Goal: Book appointment/travel/reservation

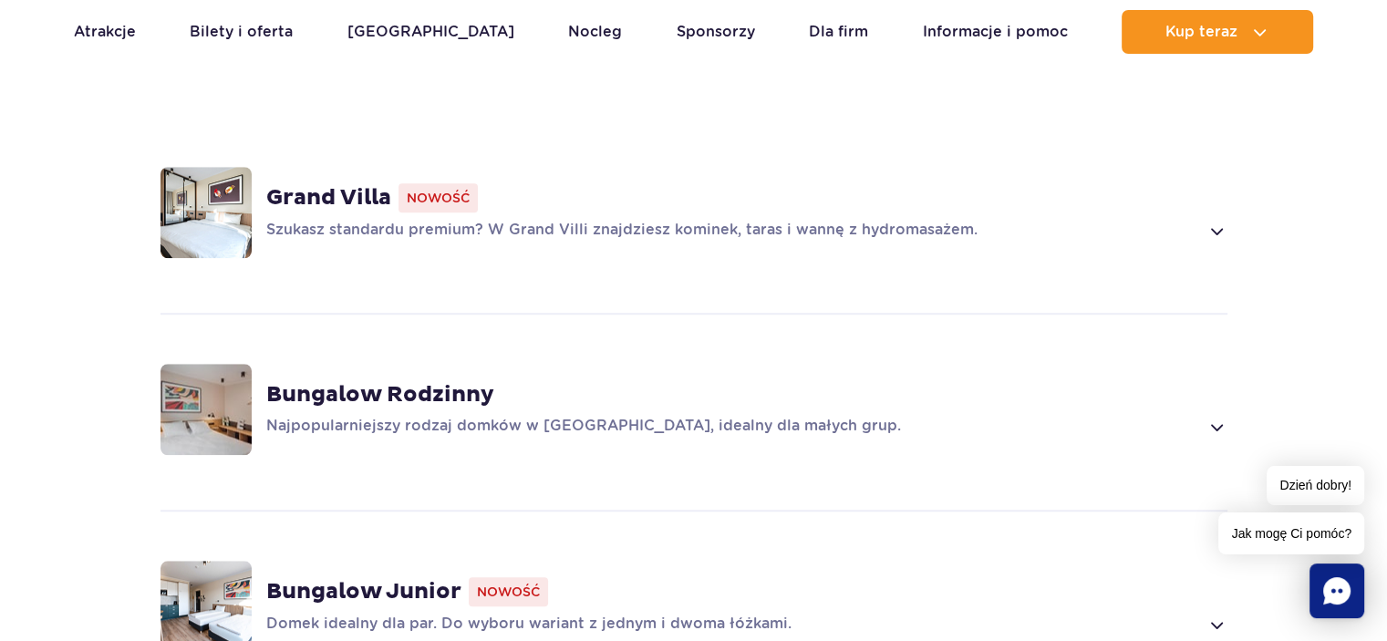
scroll to position [1186, 0]
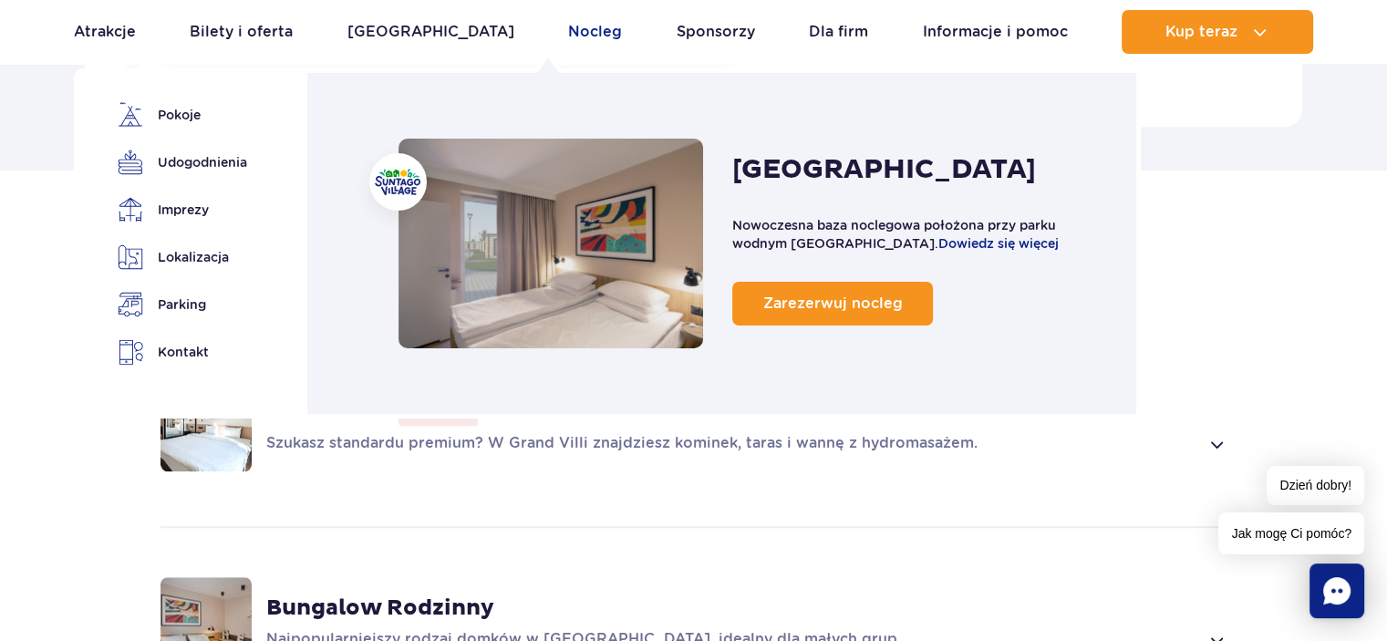
click at [568, 28] on link "Nocleg" at bounding box center [595, 32] width 54 height 44
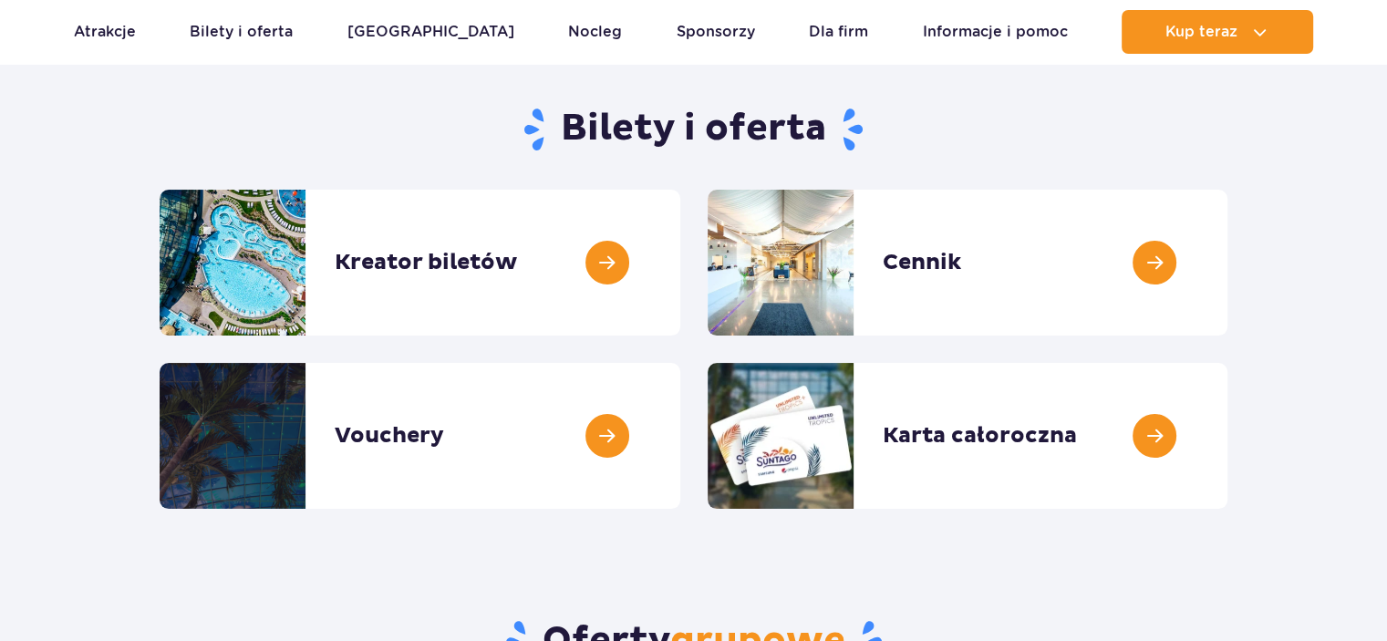
scroll to position [274, 0]
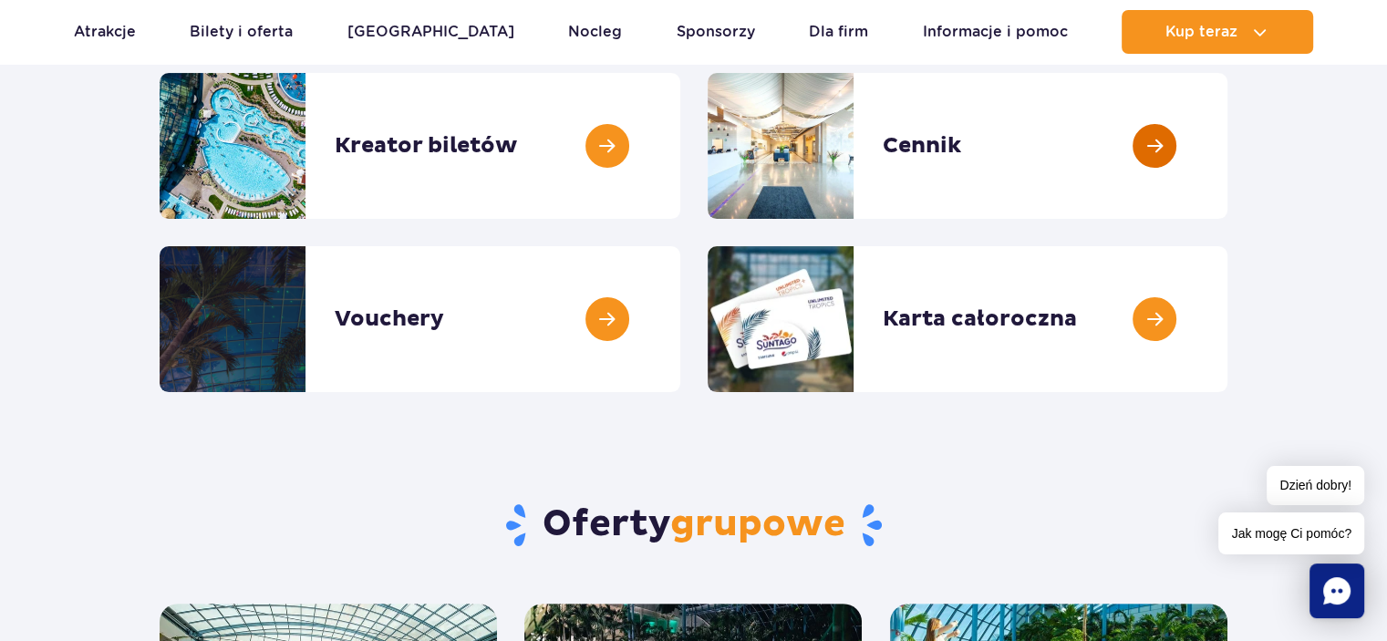
click at [1228, 152] on link at bounding box center [1228, 146] width 0 height 146
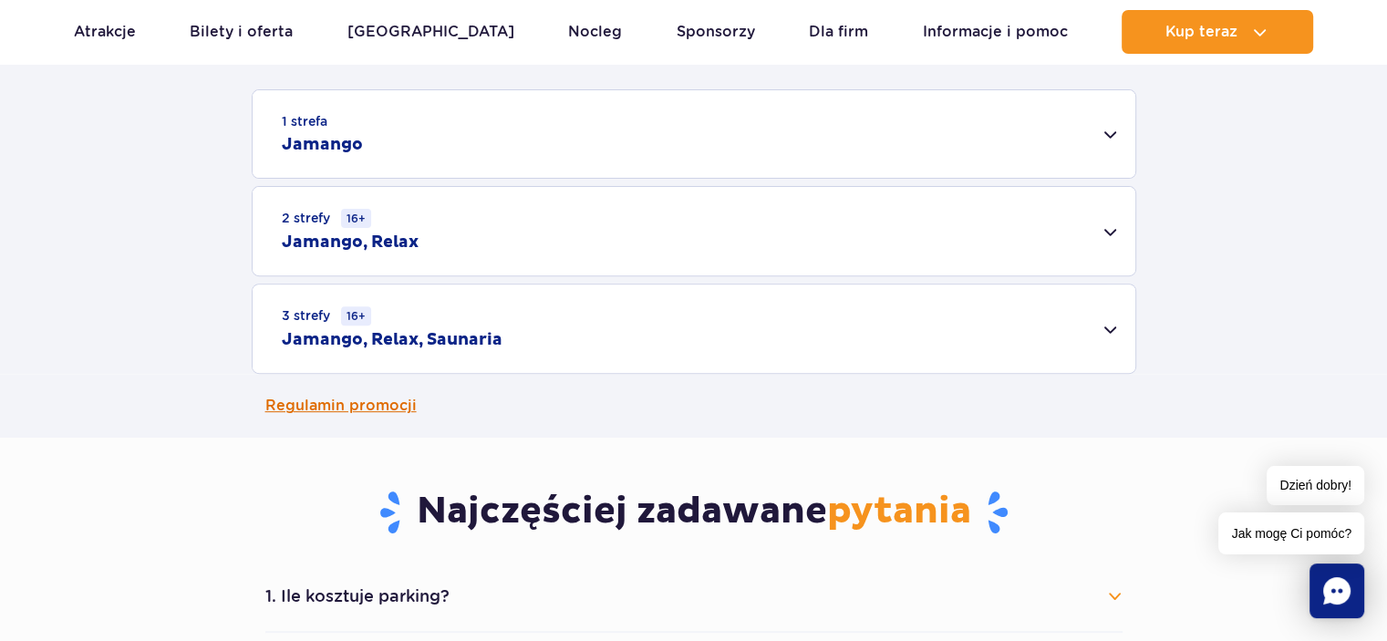
scroll to position [638, 0]
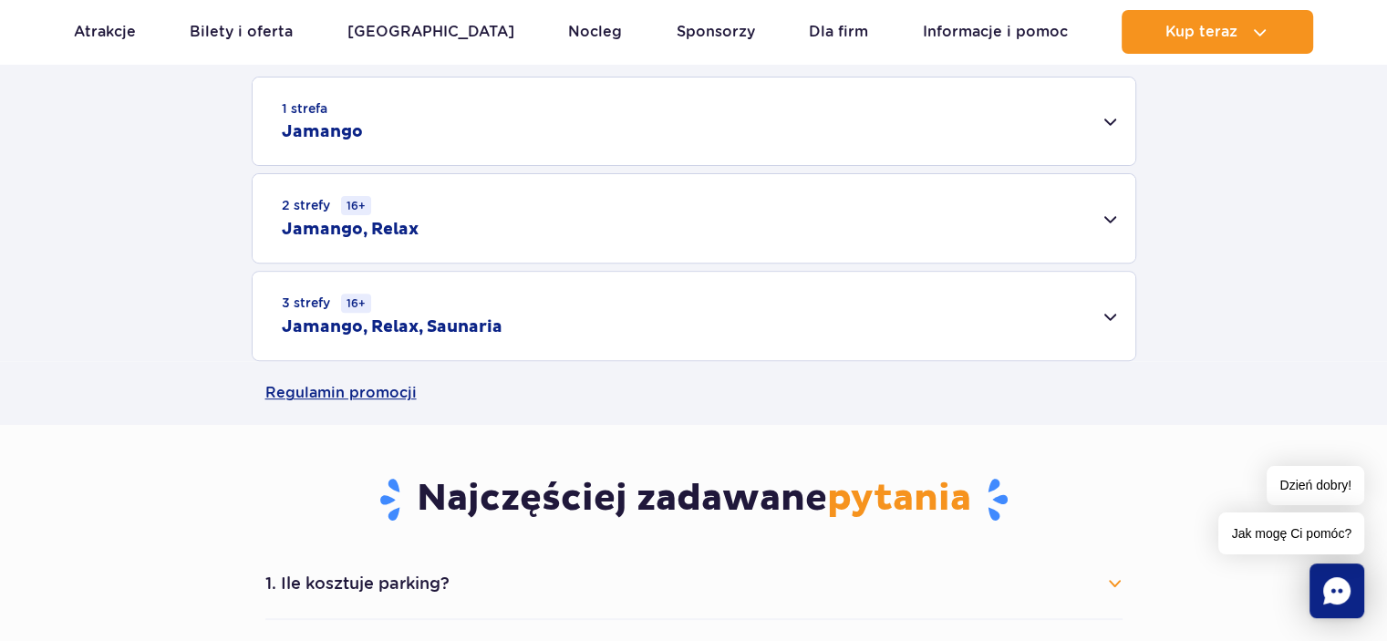
click at [1098, 124] on div "1 strefa Jamango" at bounding box center [694, 122] width 883 height 88
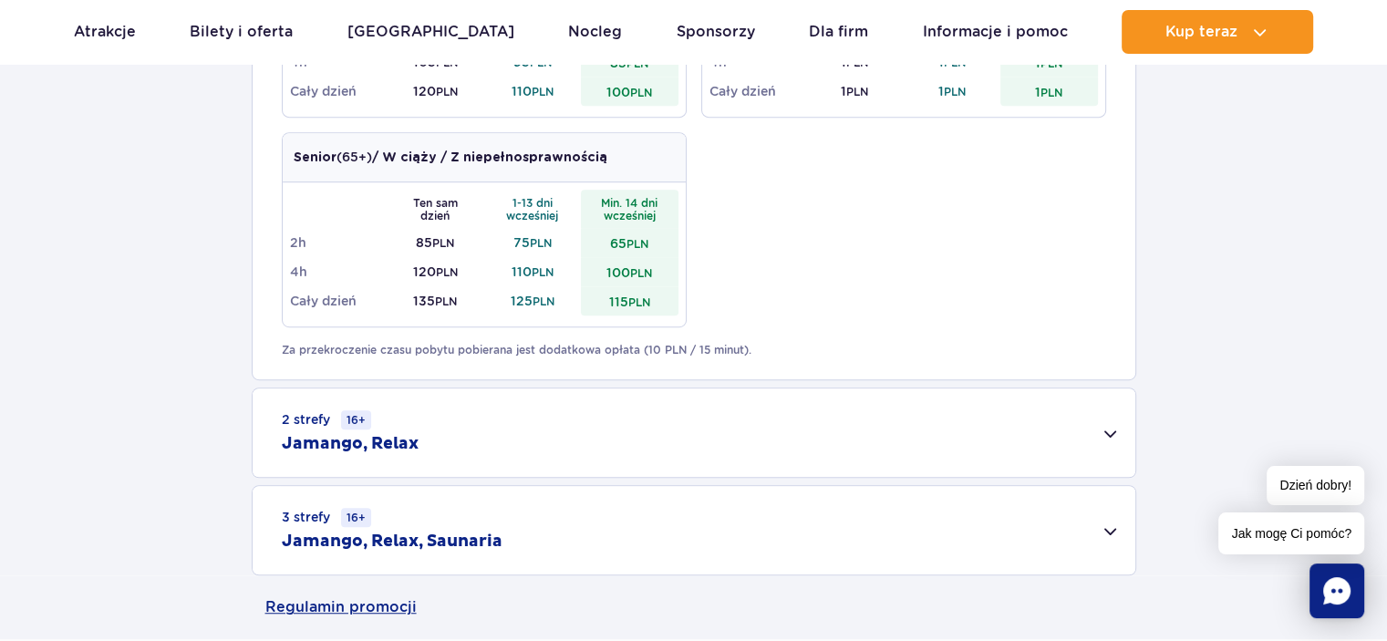
scroll to position [1095, 0]
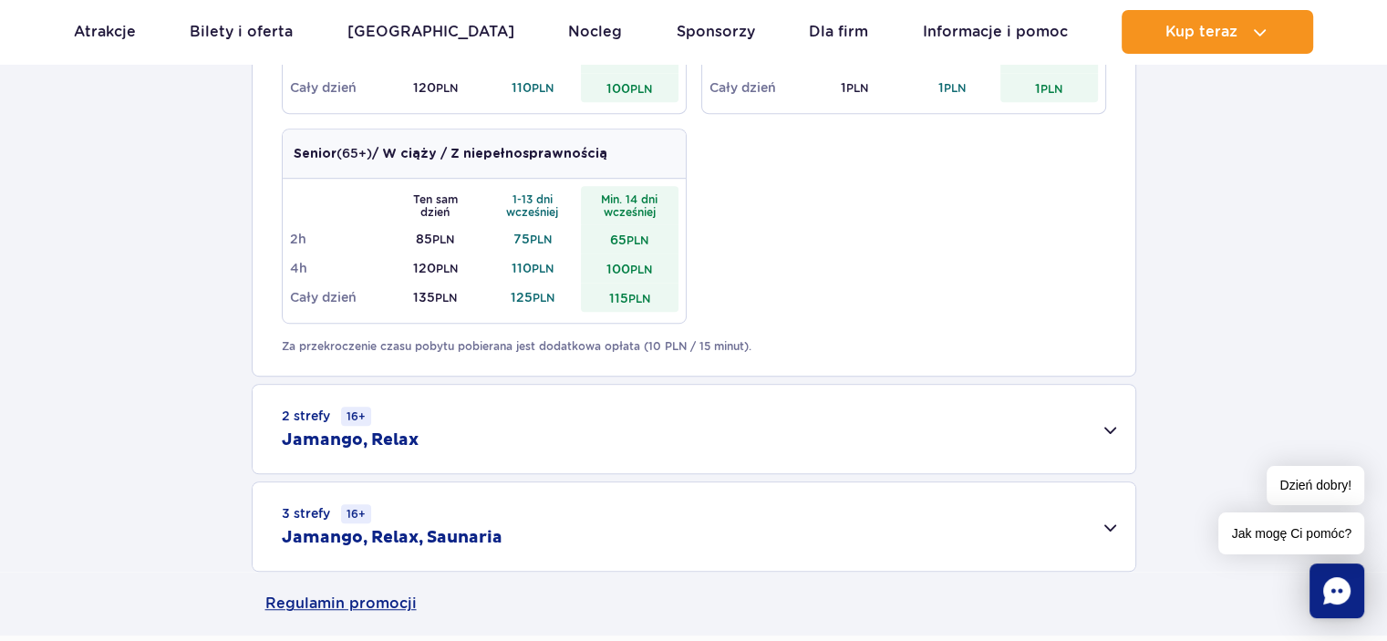
click at [561, 444] on div "2 strefy 16+ Jamango, Relax" at bounding box center [694, 429] width 883 height 88
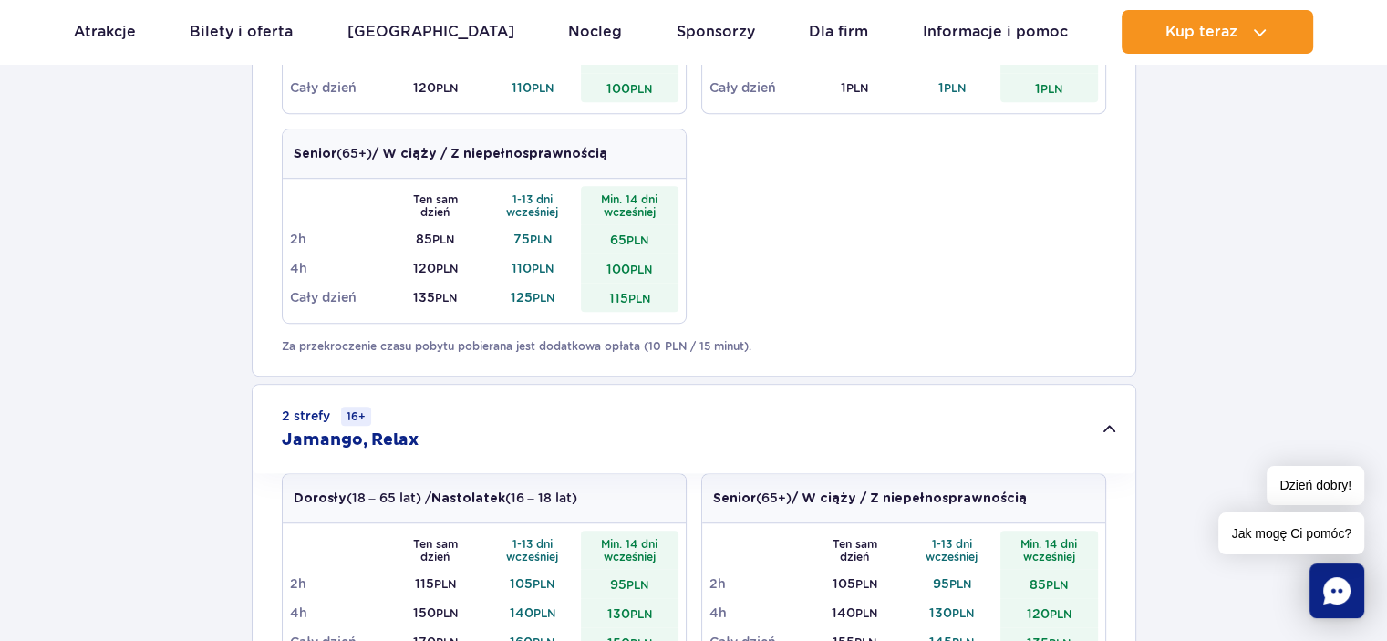
click at [364, 441] on h2 "Jamango, Relax" at bounding box center [350, 441] width 137 height 22
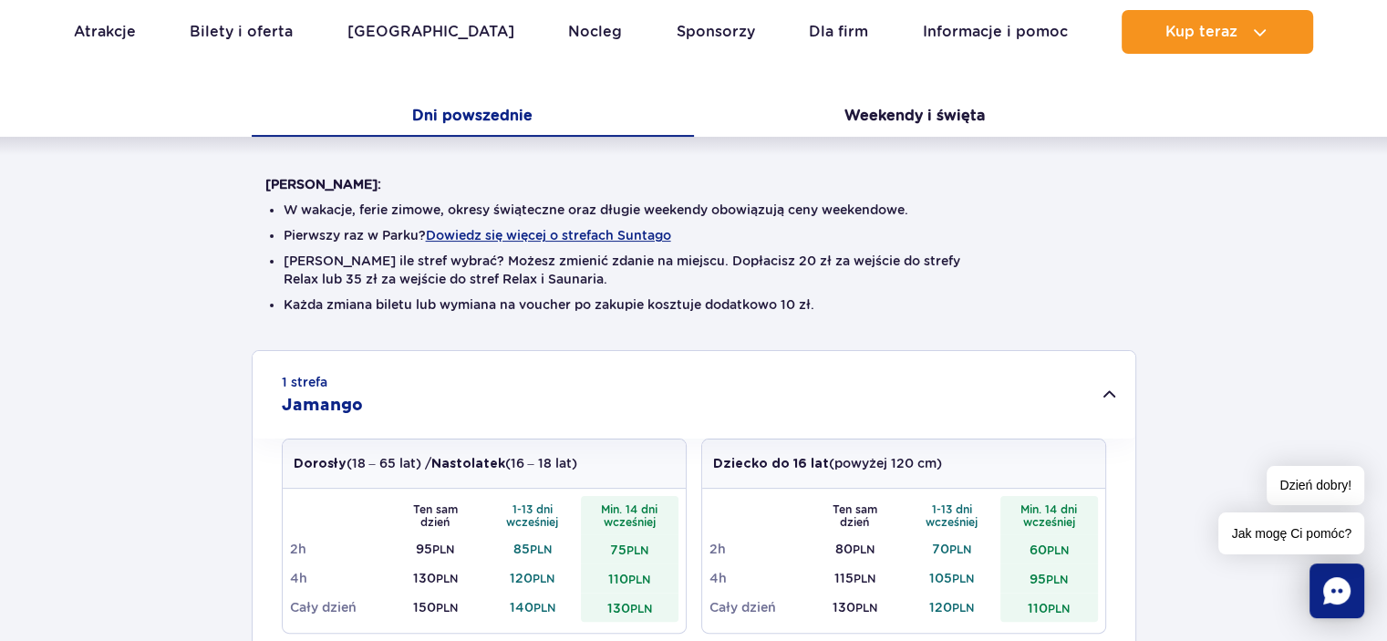
scroll to position [0, 0]
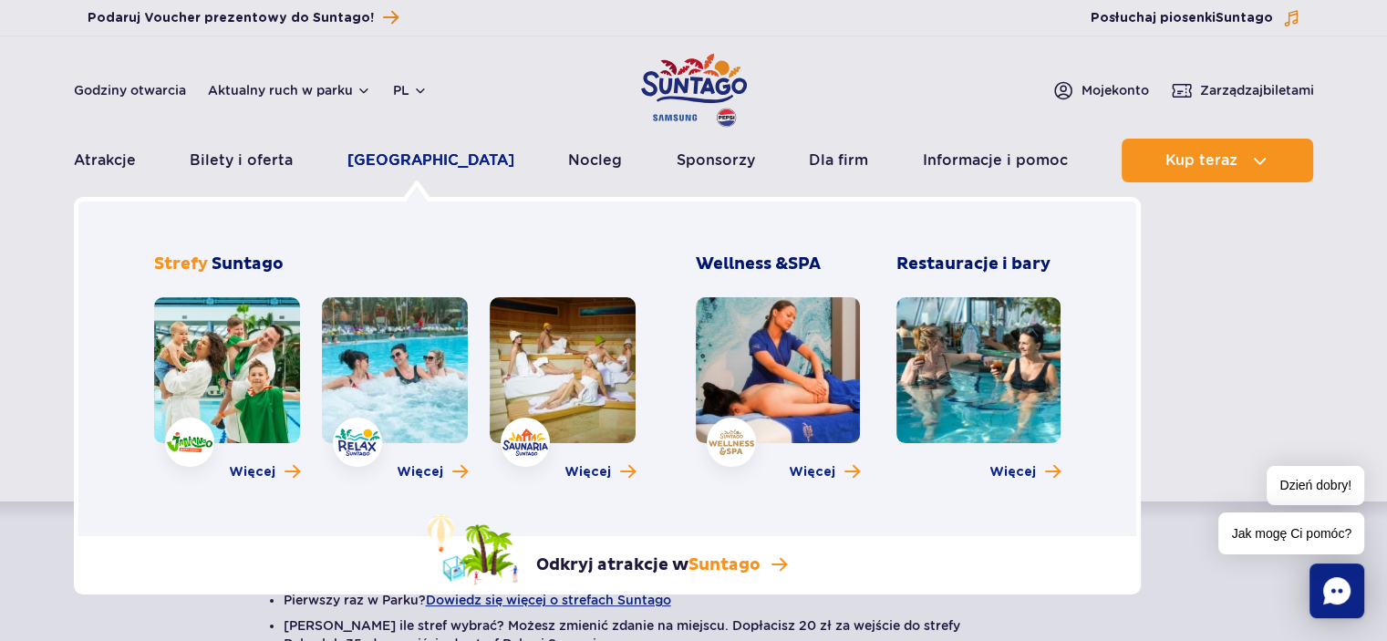
click at [422, 158] on link "[GEOGRAPHIC_DATA]" at bounding box center [431, 161] width 167 height 44
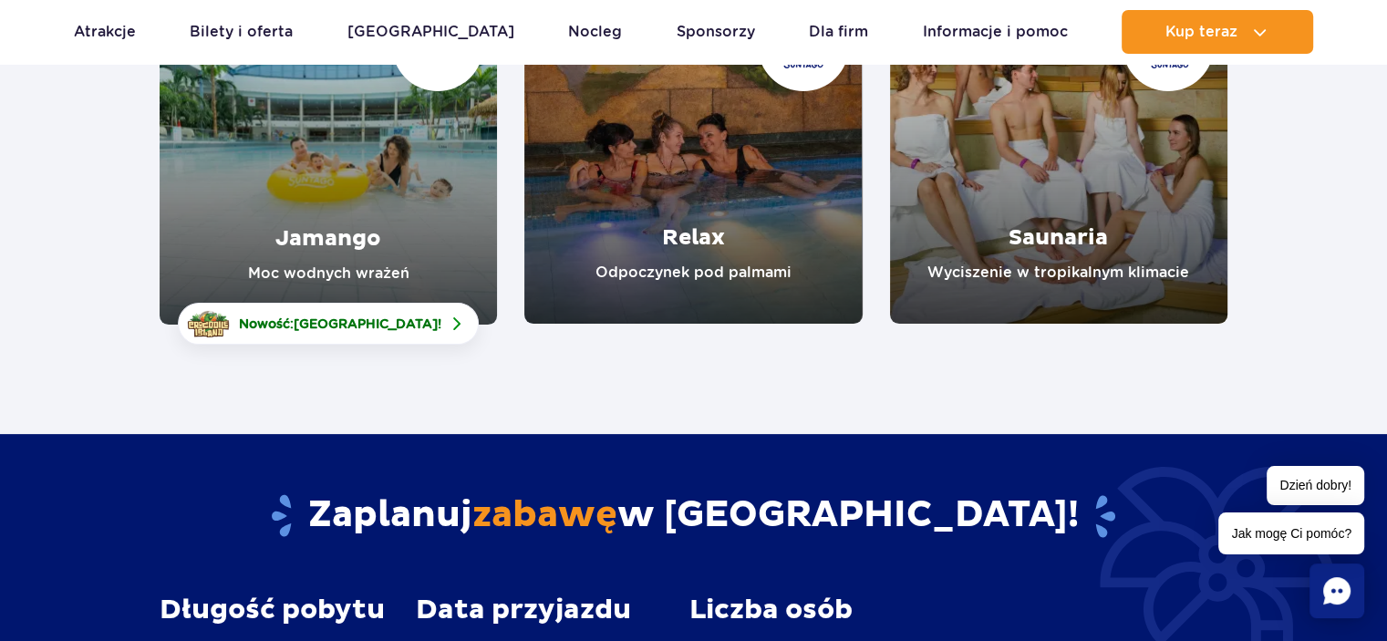
scroll to position [365, 0]
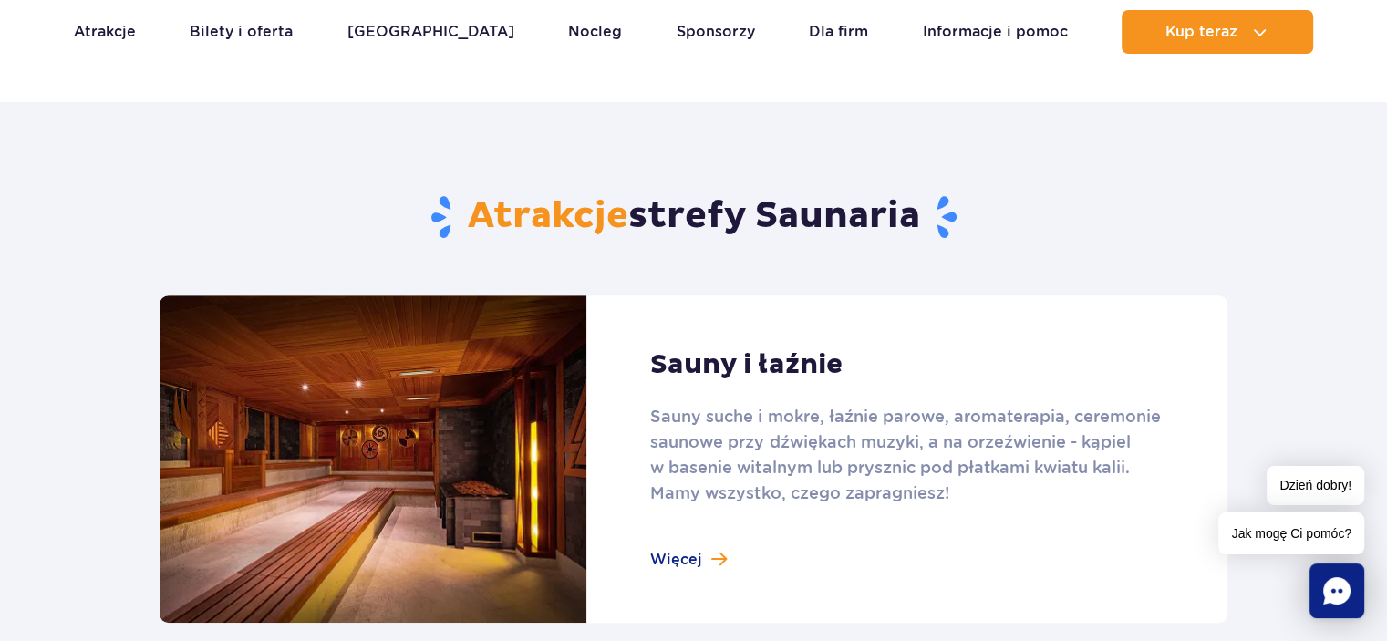
scroll to position [1003, 0]
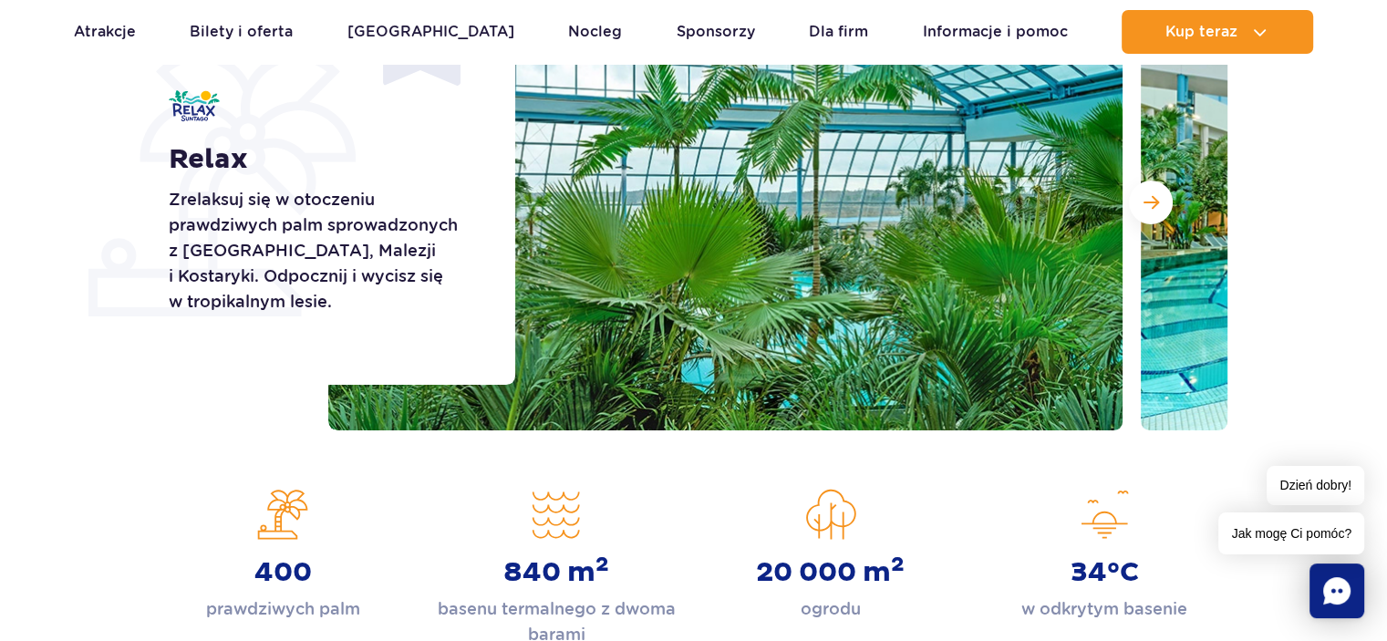
scroll to position [182, 0]
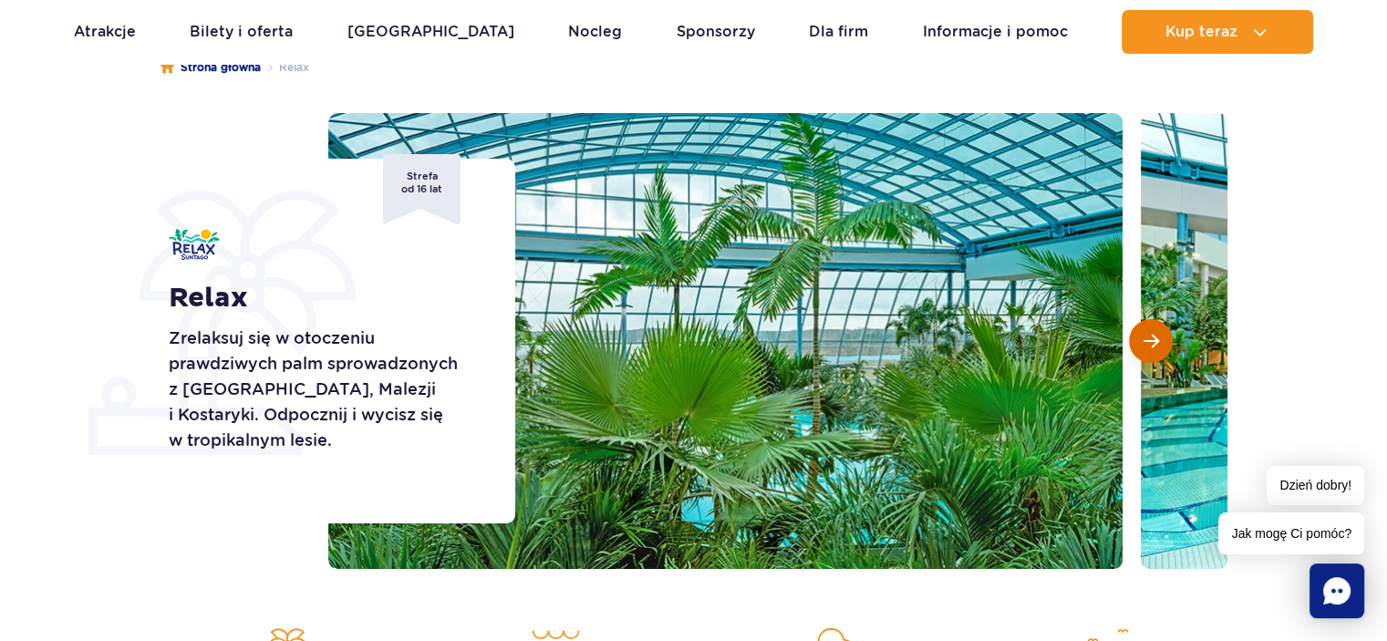
click at [1157, 338] on span "Następny slajd" at bounding box center [1152, 341] width 16 height 16
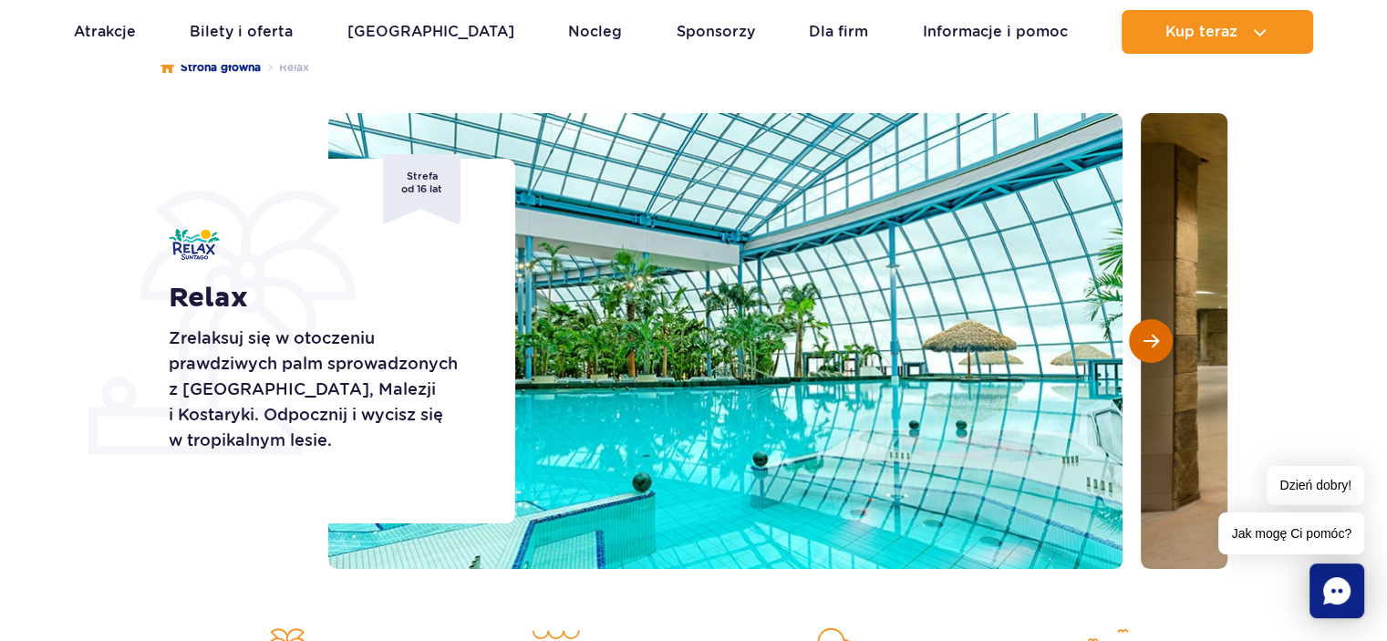
click at [1157, 338] on span "Następny slajd" at bounding box center [1152, 341] width 16 height 16
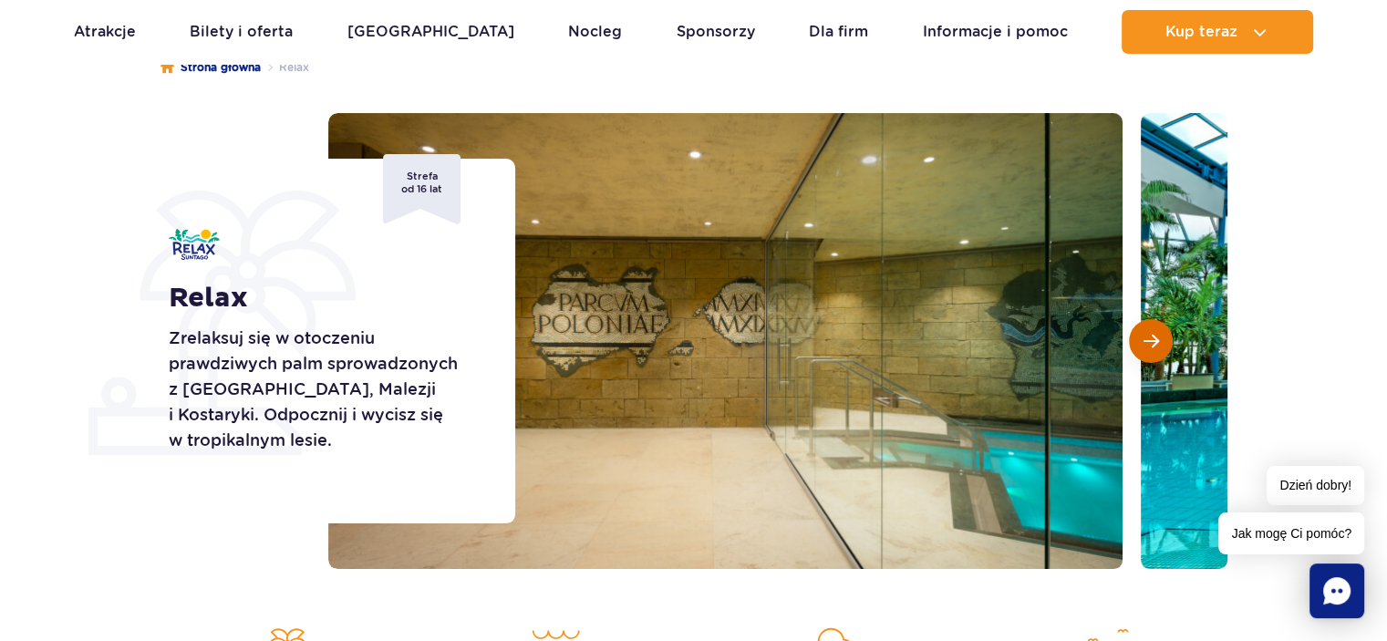
click at [1157, 338] on span "Następny slajd" at bounding box center [1152, 341] width 16 height 16
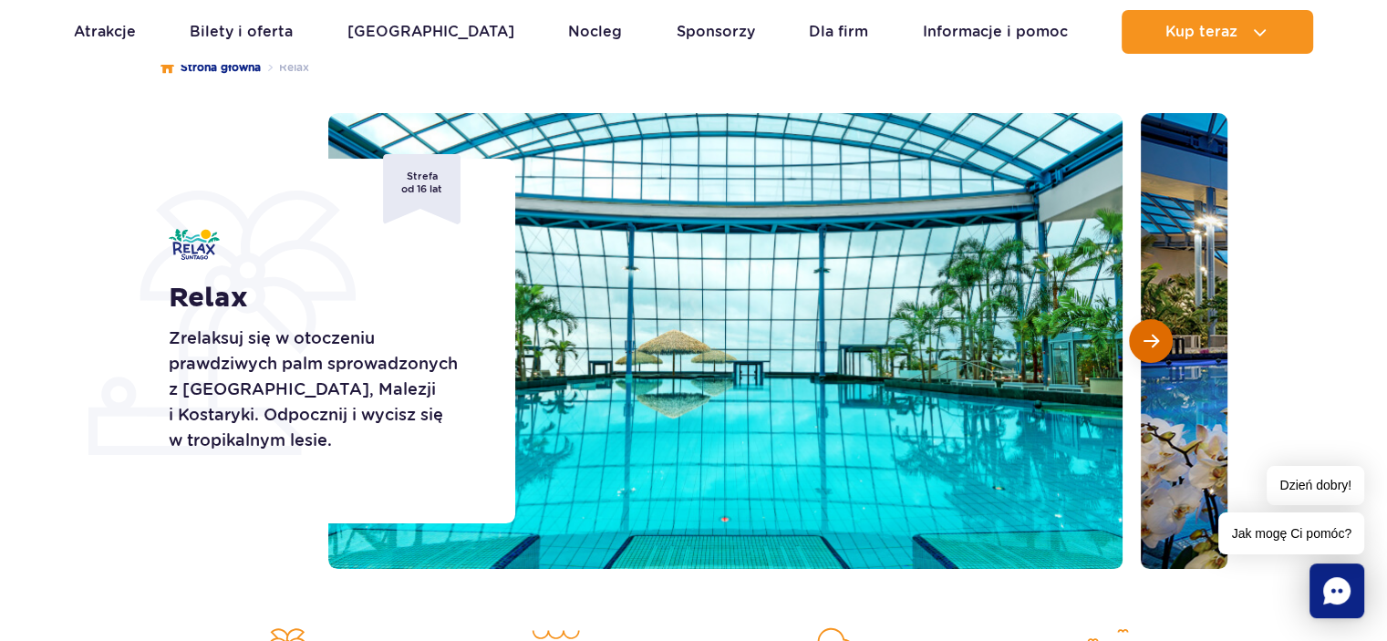
click at [1157, 338] on span "Następny slajd" at bounding box center [1152, 341] width 16 height 16
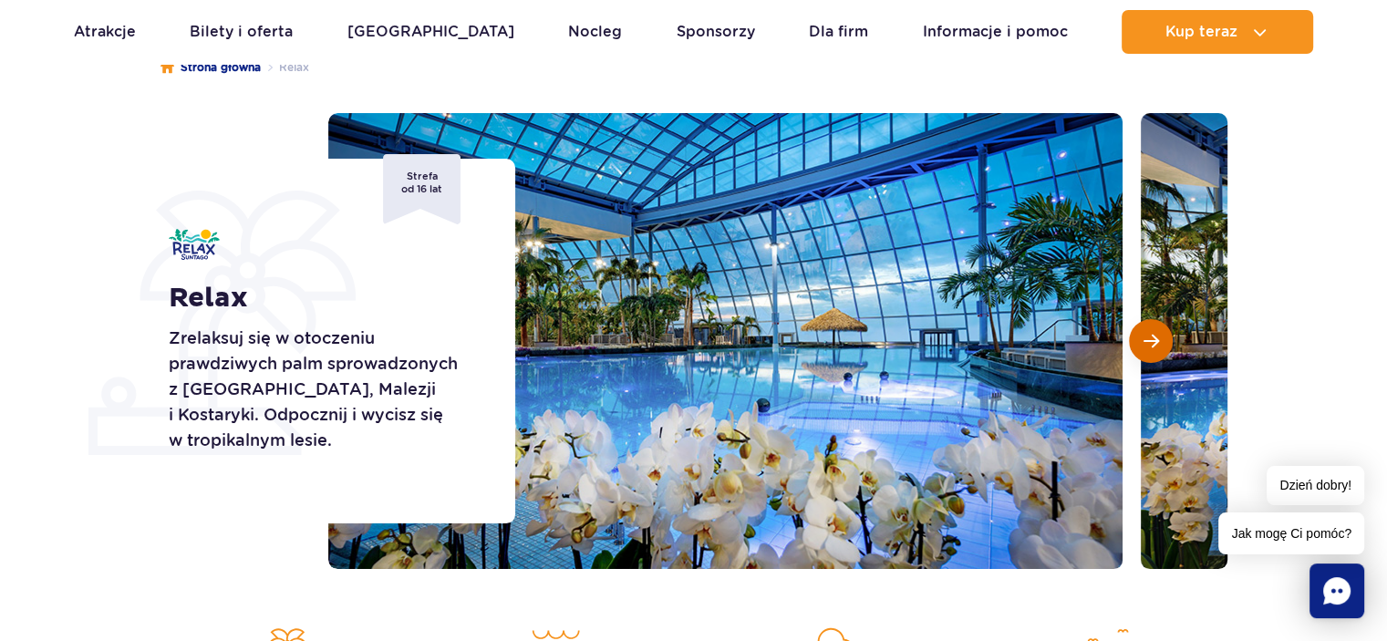
click at [1157, 338] on span "Następny slajd" at bounding box center [1152, 341] width 16 height 16
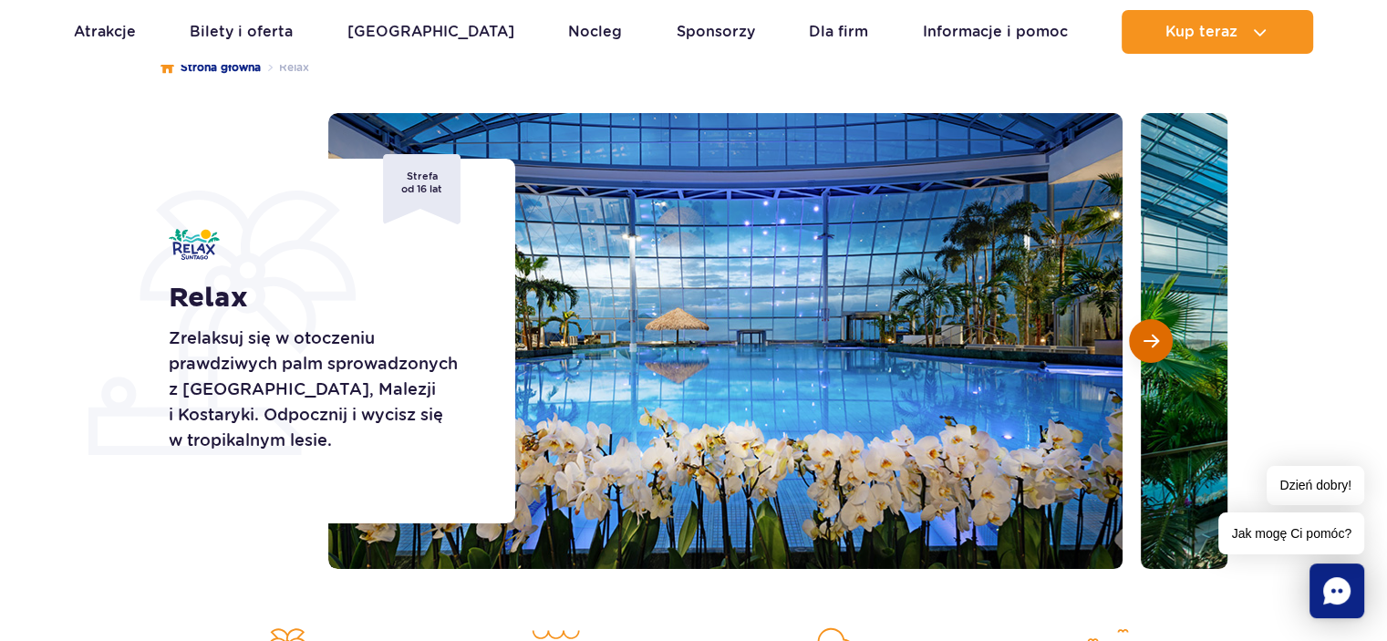
click at [1157, 338] on span "Następny slajd" at bounding box center [1152, 341] width 16 height 16
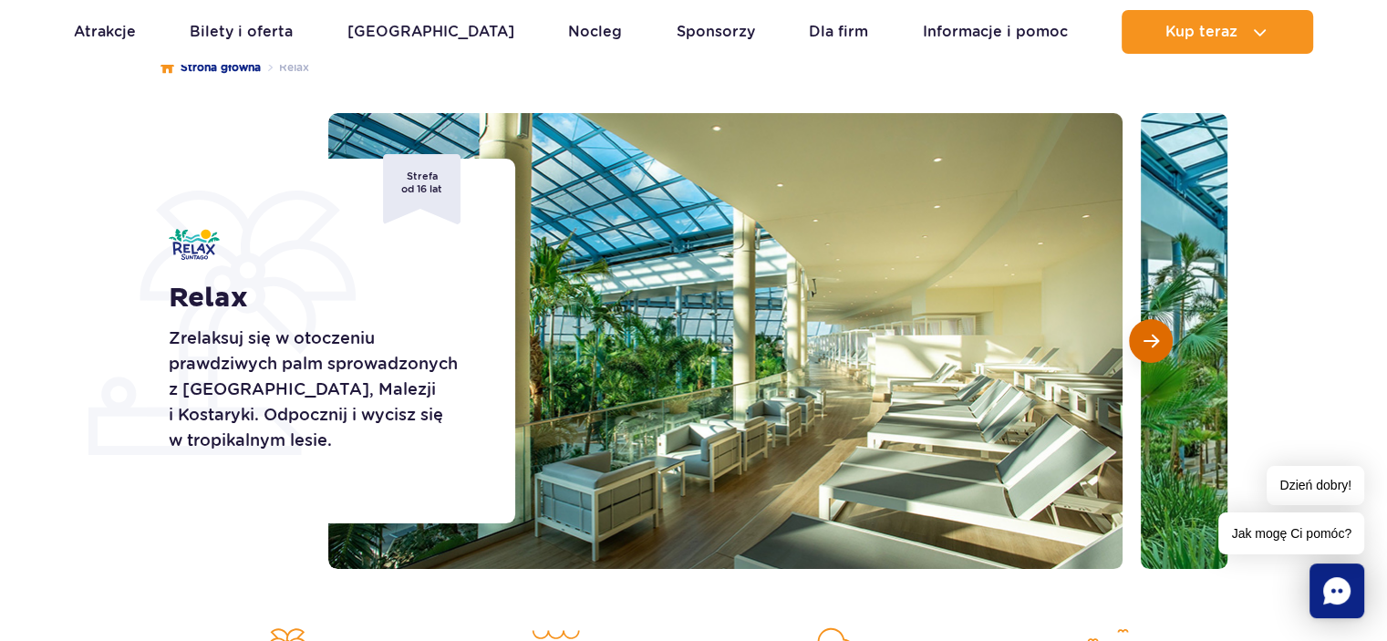
click at [1157, 338] on span "Następny slajd" at bounding box center [1152, 341] width 16 height 16
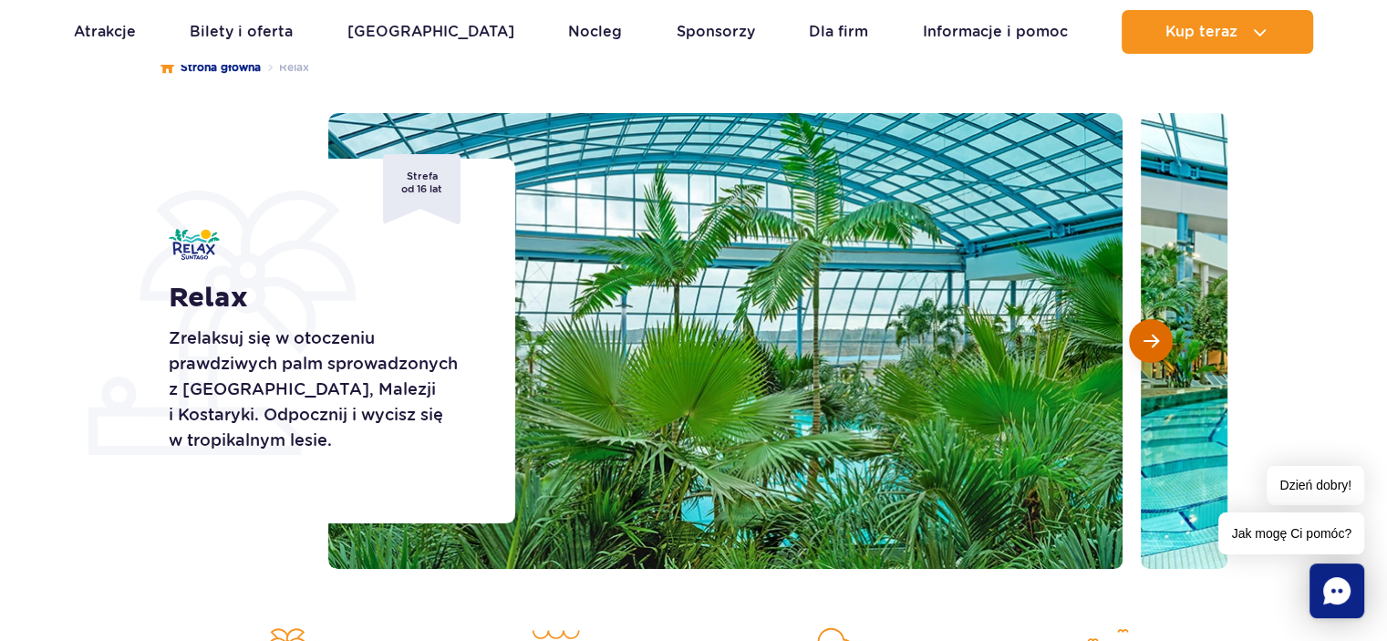
click at [1157, 338] on span "Następny slajd" at bounding box center [1152, 341] width 16 height 16
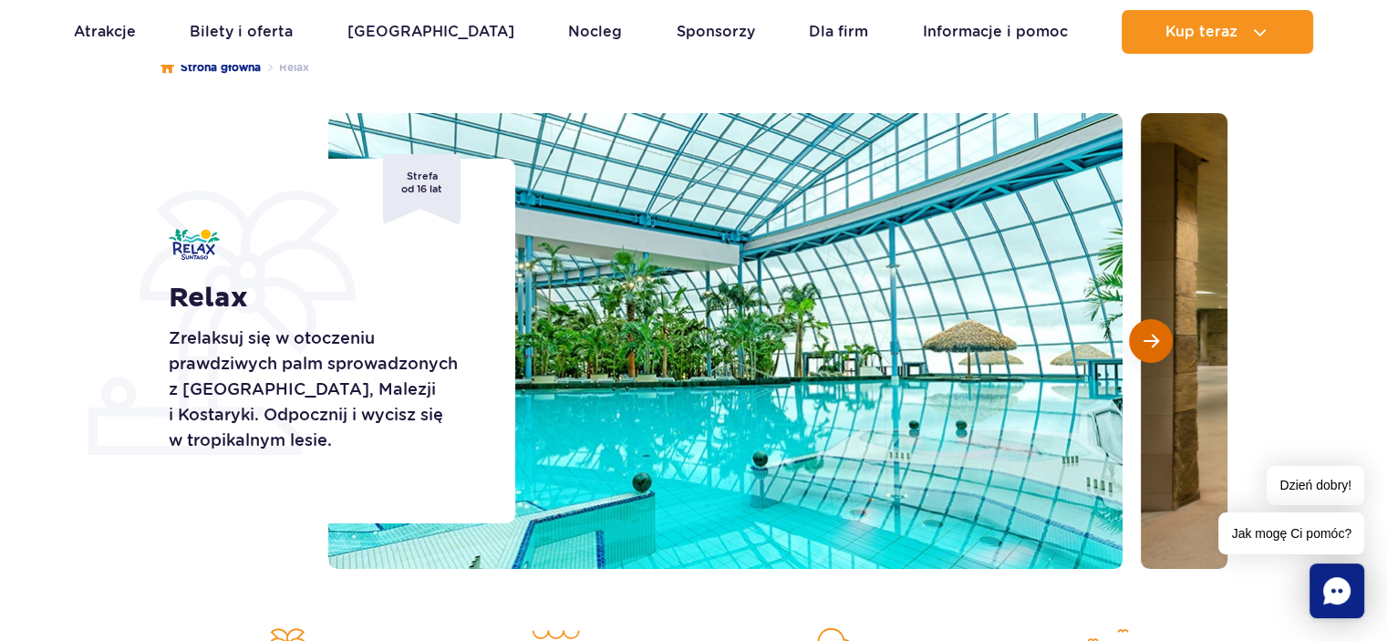
click at [1157, 338] on span "Następny slajd" at bounding box center [1152, 341] width 16 height 16
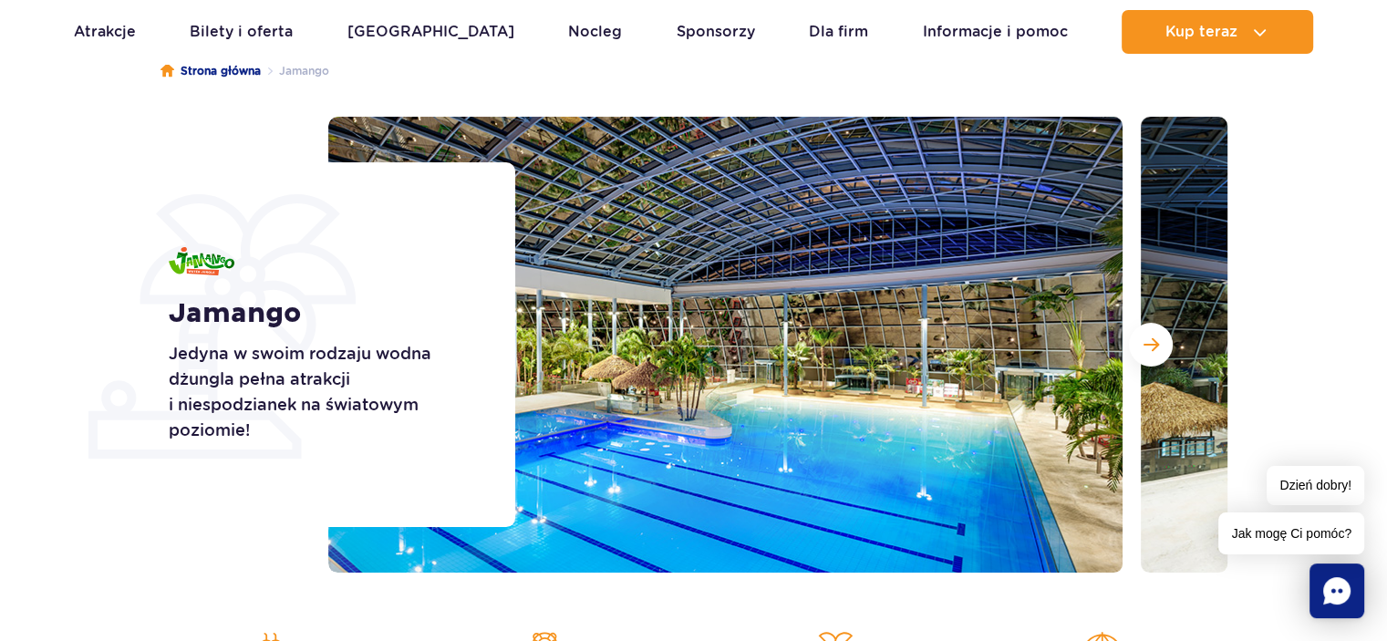
scroll to position [182, 0]
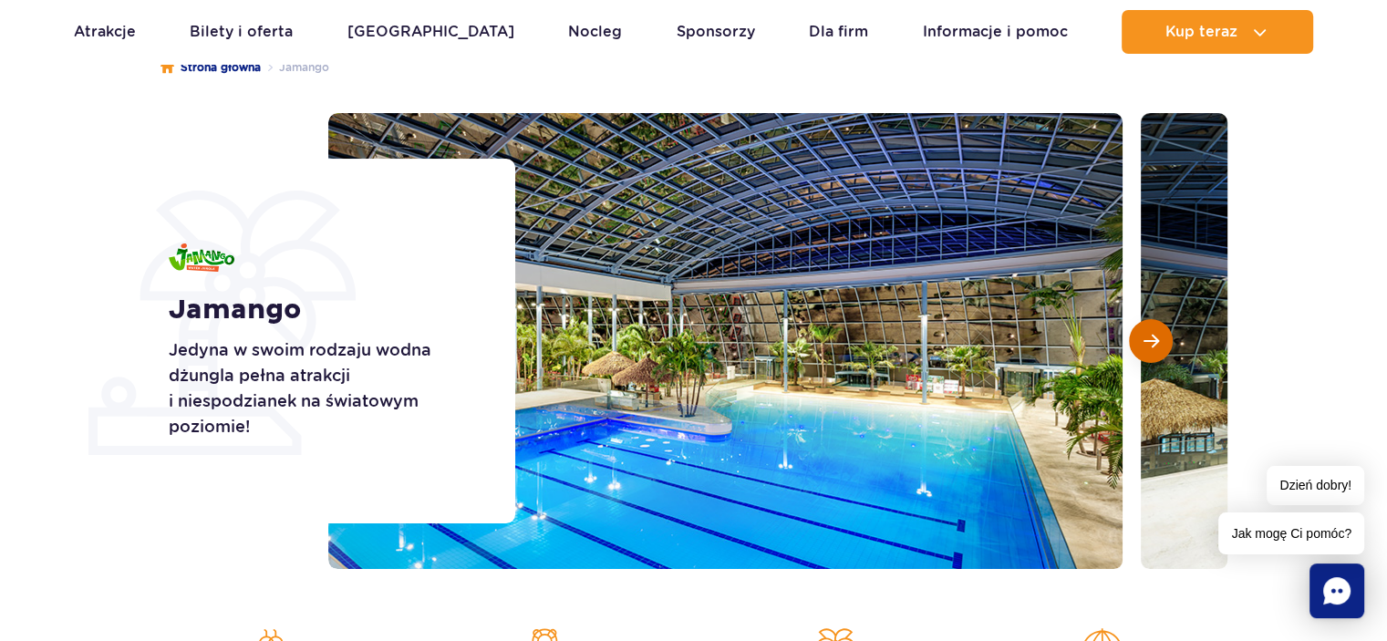
click at [1148, 344] on span "Następny slajd" at bounding box center [1152, 341] width 16 height 16
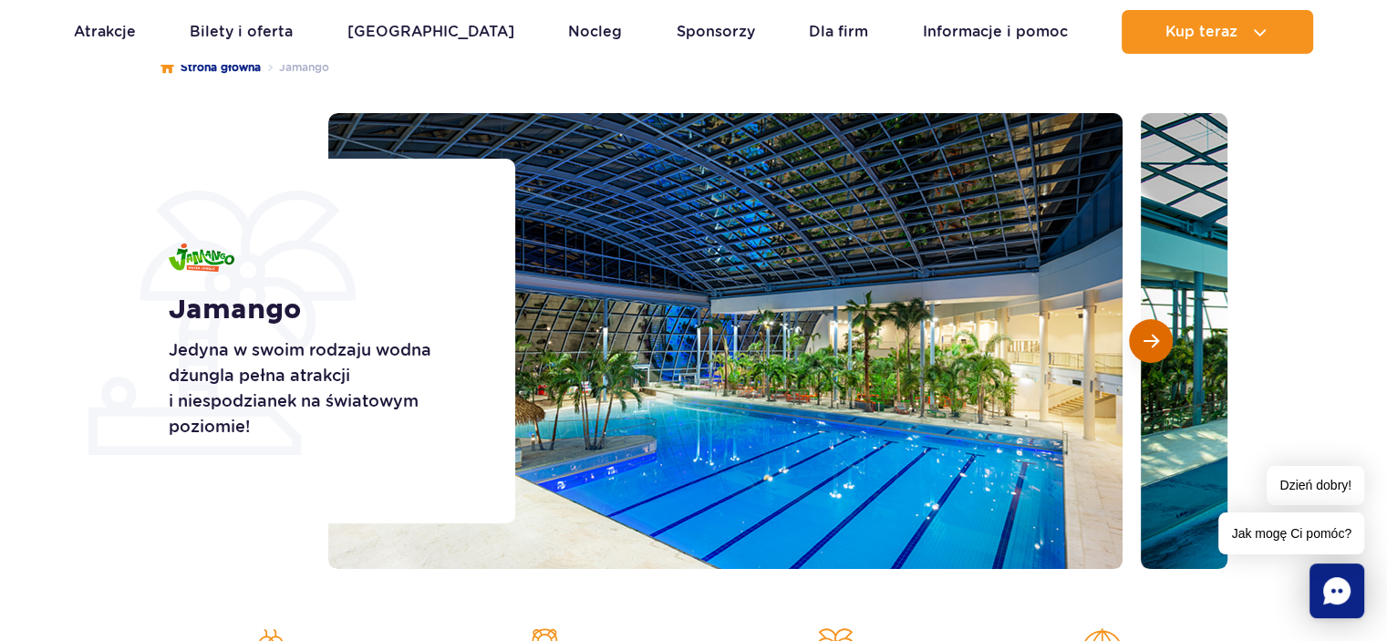
click at [1148, 344] on span "Następny slajd" at bounding box center [1152, 341] width 16 height 16
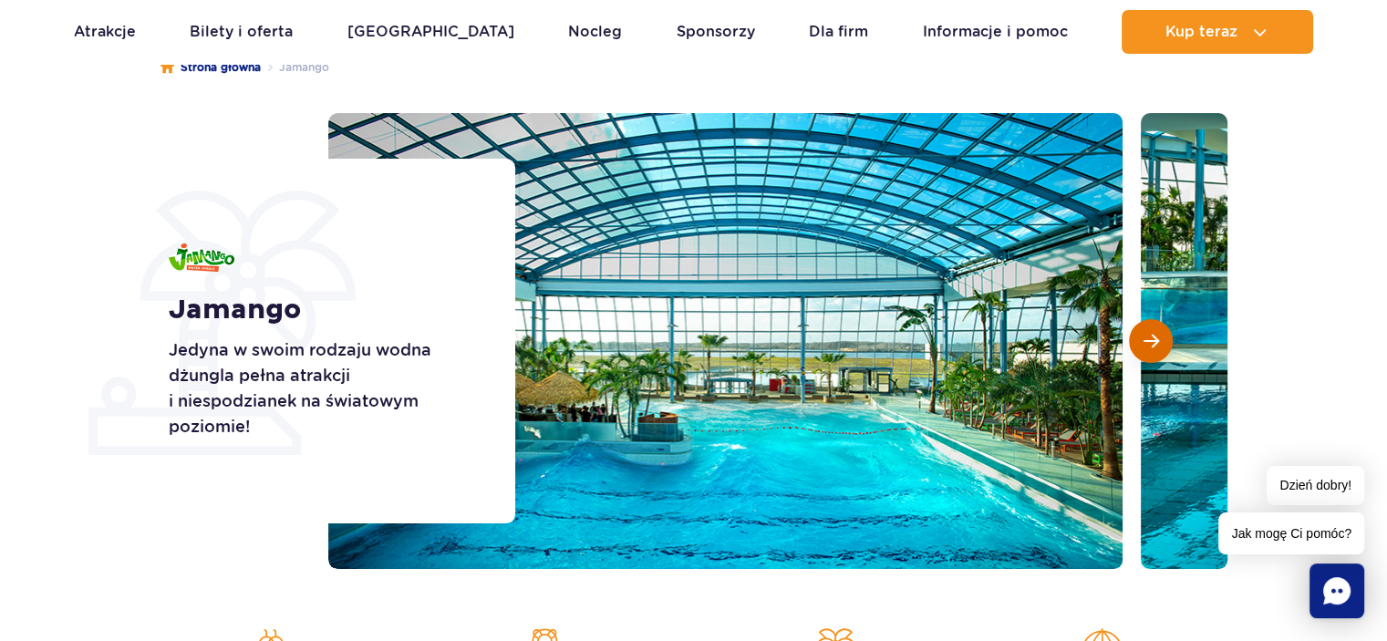
click at [1148, 344] on span "Następny slajd" at bounding box center [1152, 341] width 16 height 16
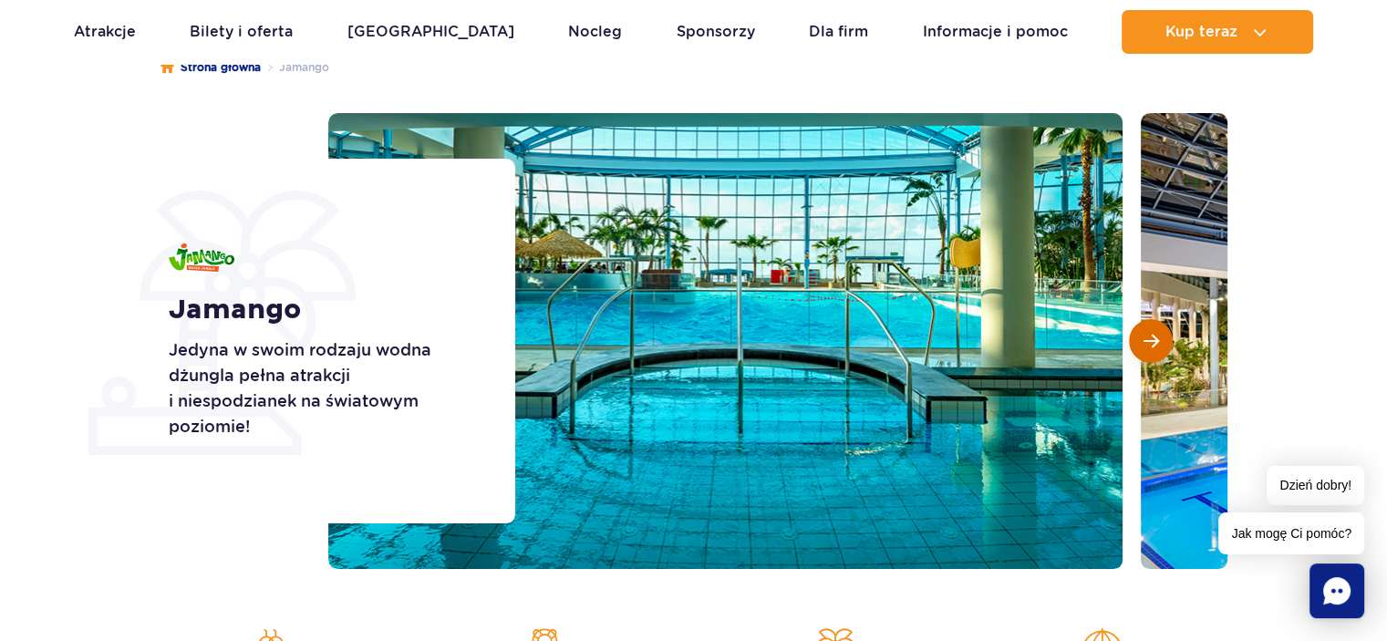
click at [1148, 344] on span "Następny slajd" at bounding box center [1152, 341] width 16 height 16
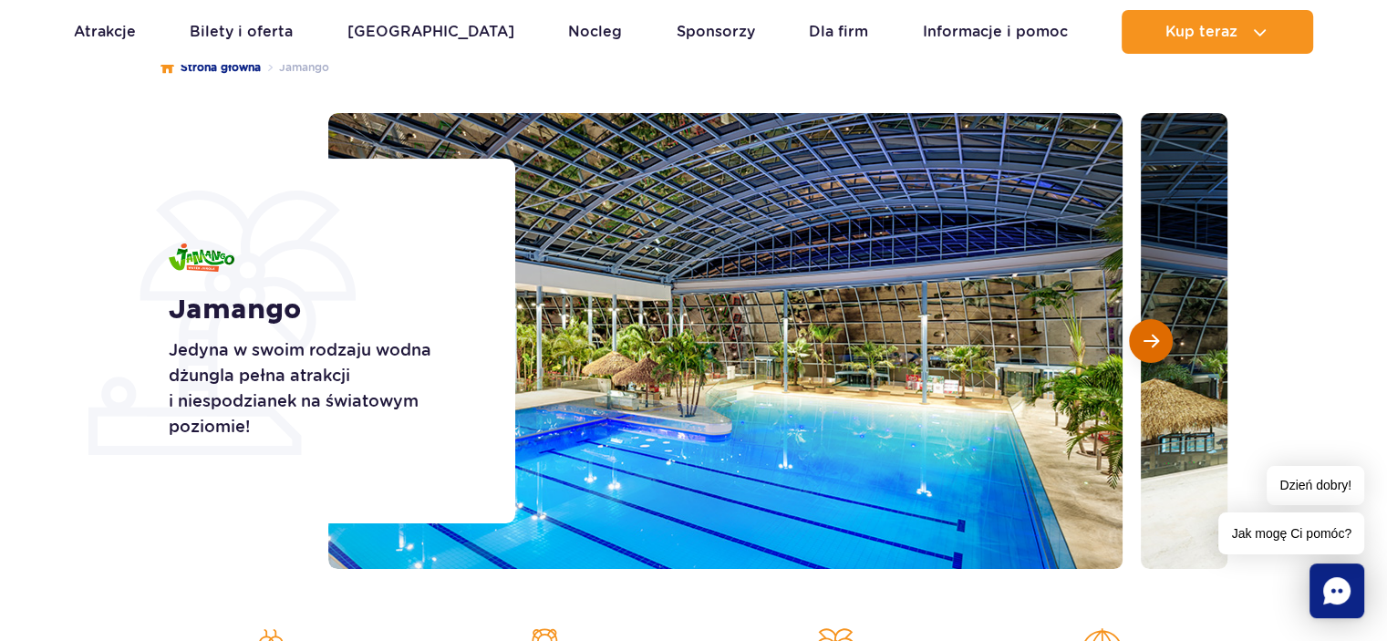
click at [1148, 344] on span "Następny slajd" at bounding box center [1152, 341] width 16 height 16
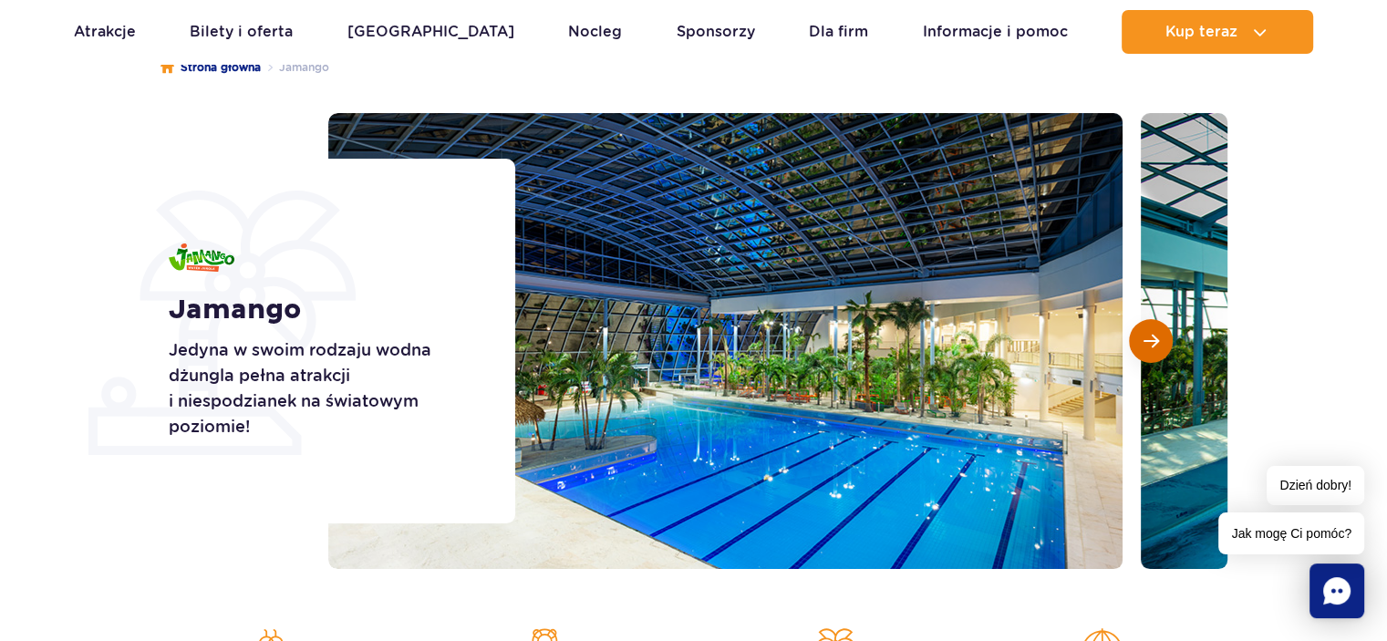
click at [1148, 344] on span "Następny slajd" at bounding box center [1152, 341] width 16 height 16
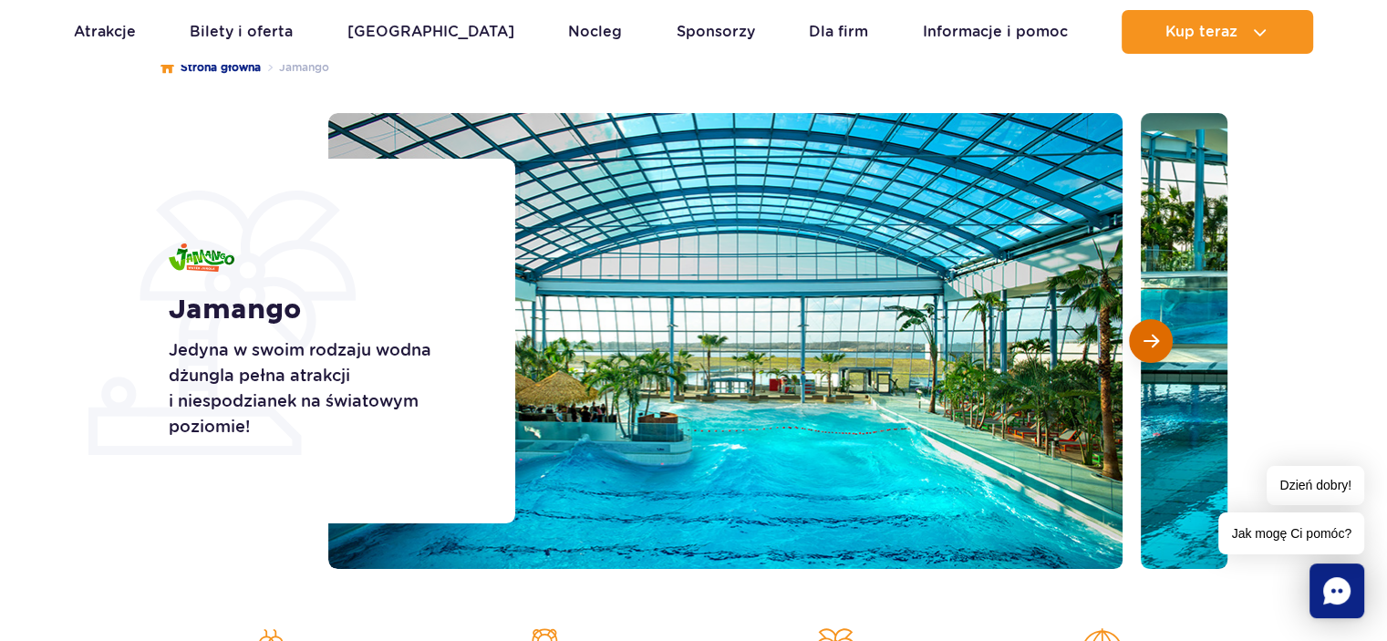
click at [1148, 344] on span "Następny slajd" at bounding box center [1152, 341] width 16 height 16
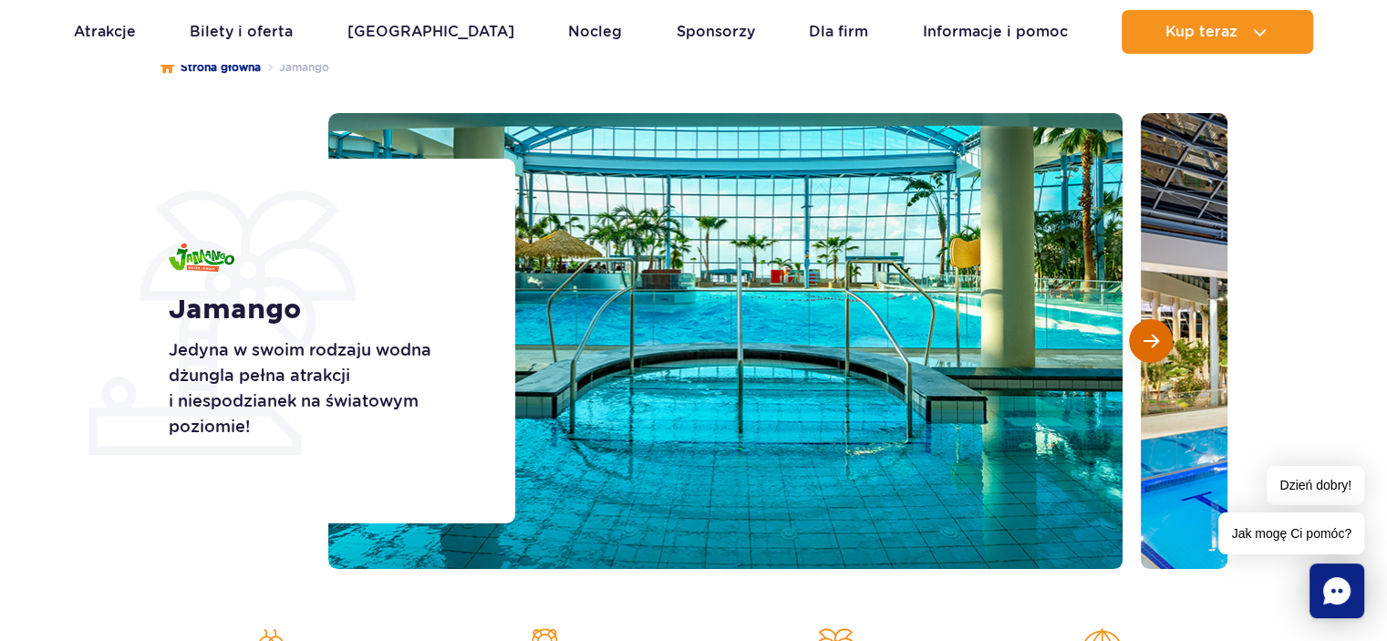
click at [1148, 344] on span "Następny slajd" at bounding box center [1152, 341] width 16 height 16
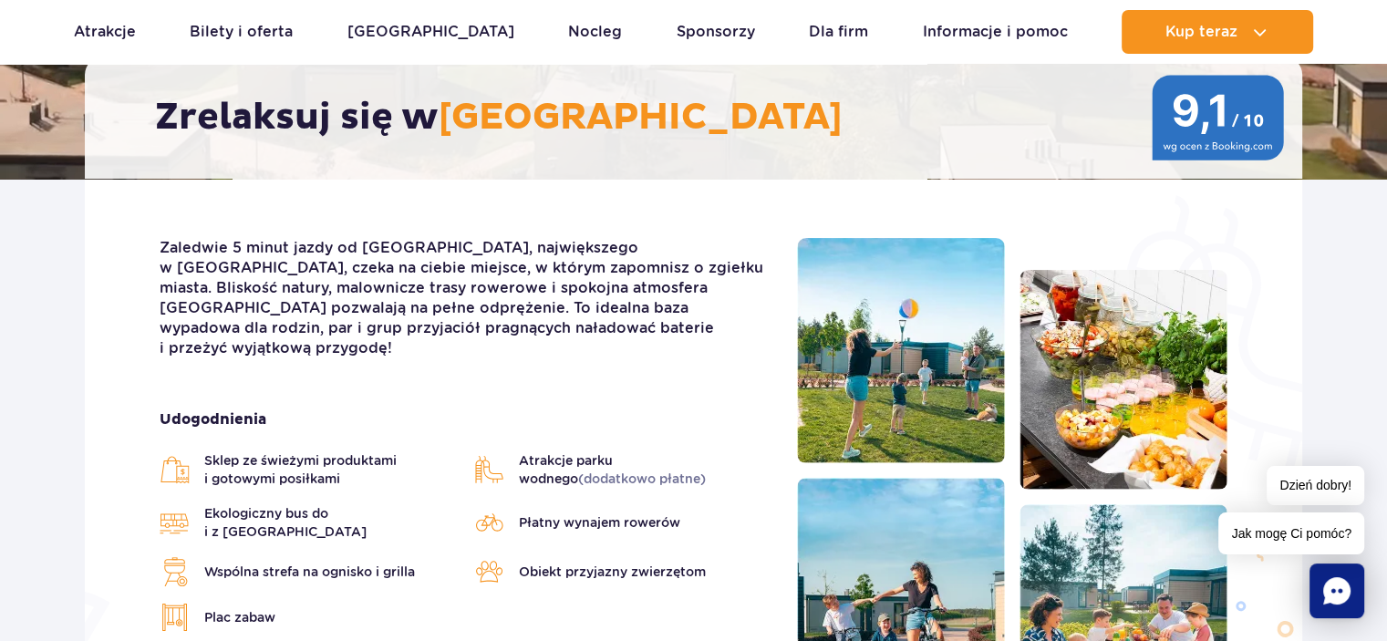
scroll to position [365, 0]
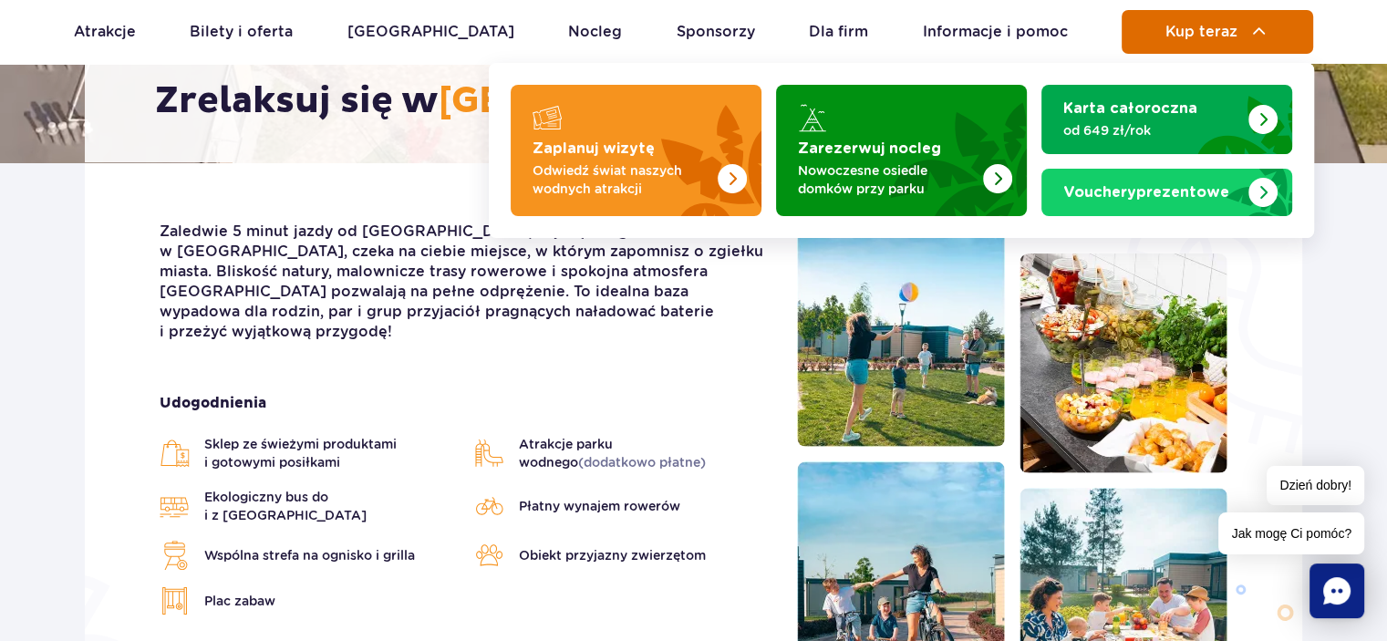
click at [1177, 29] on span "Kup teraz" at bounding box center [1202, 32] width 72 height 16
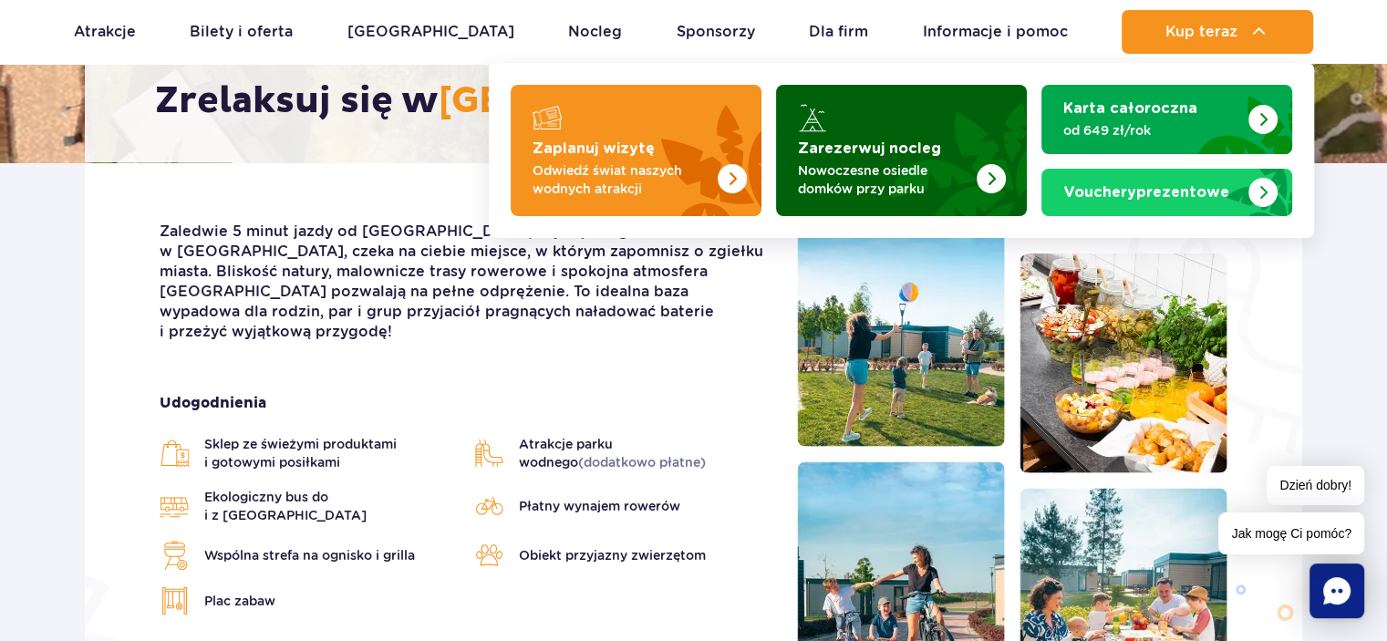
click at [884, 174] on p "Nowoczesne osiedle domków przy parku" at bounding box center [887, 179] width 178 height 36
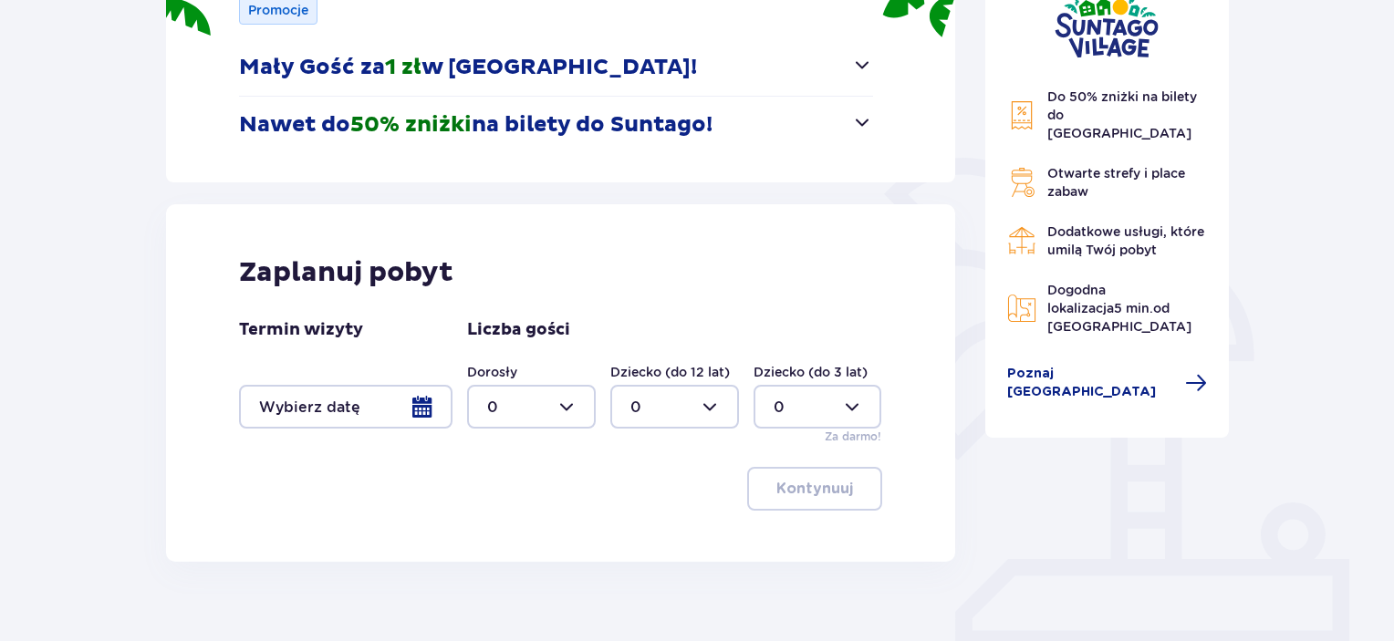
scroll to position [365, 0]
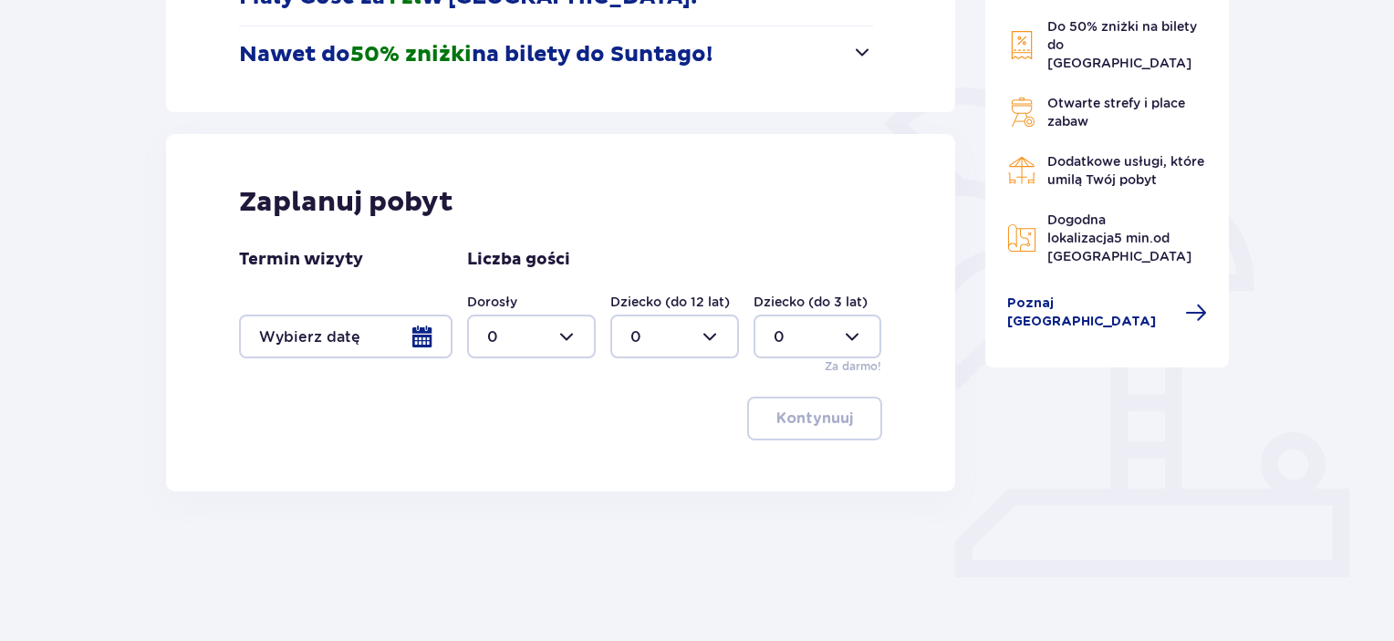
click at [421, 337] on div at bounding box center [345, 337] width 213 height 44
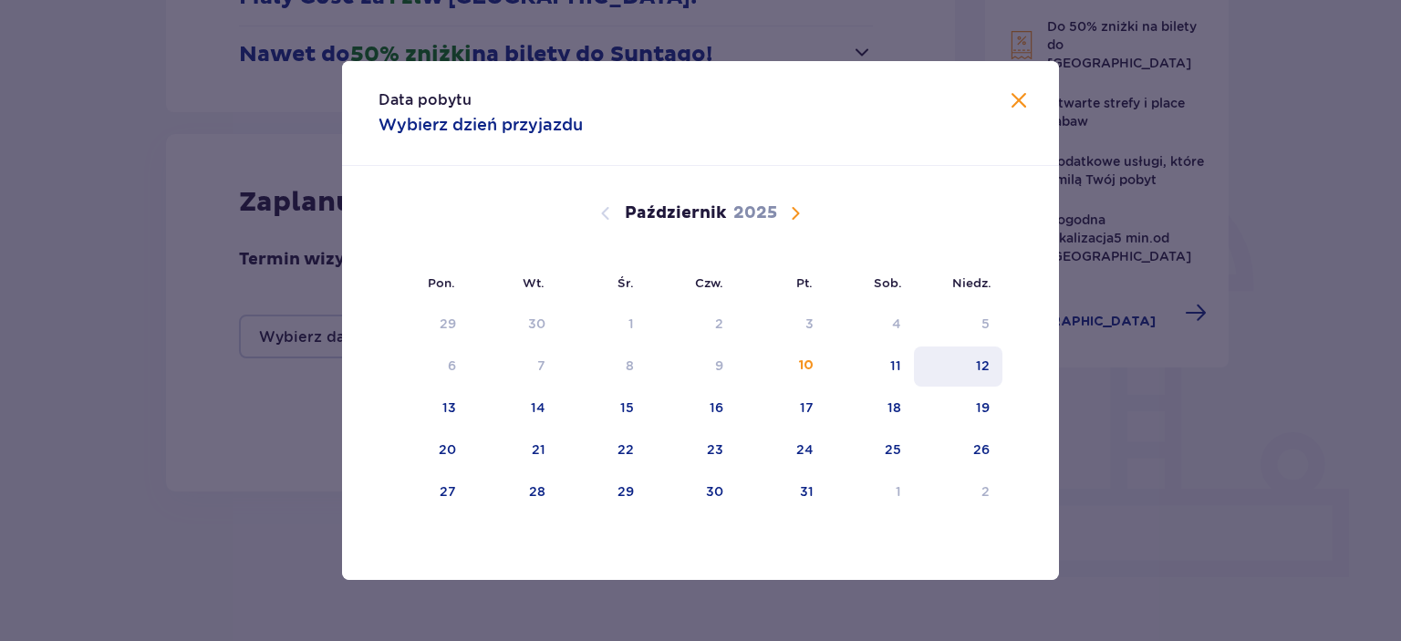
click at [951, 362] on div "12" at bounding box center [958, 367] width 88 height 40
click at [423, 420] on div "13" at bounding box center [424, 409] width 90 height 40
type input "[DATE] - [DATE]"
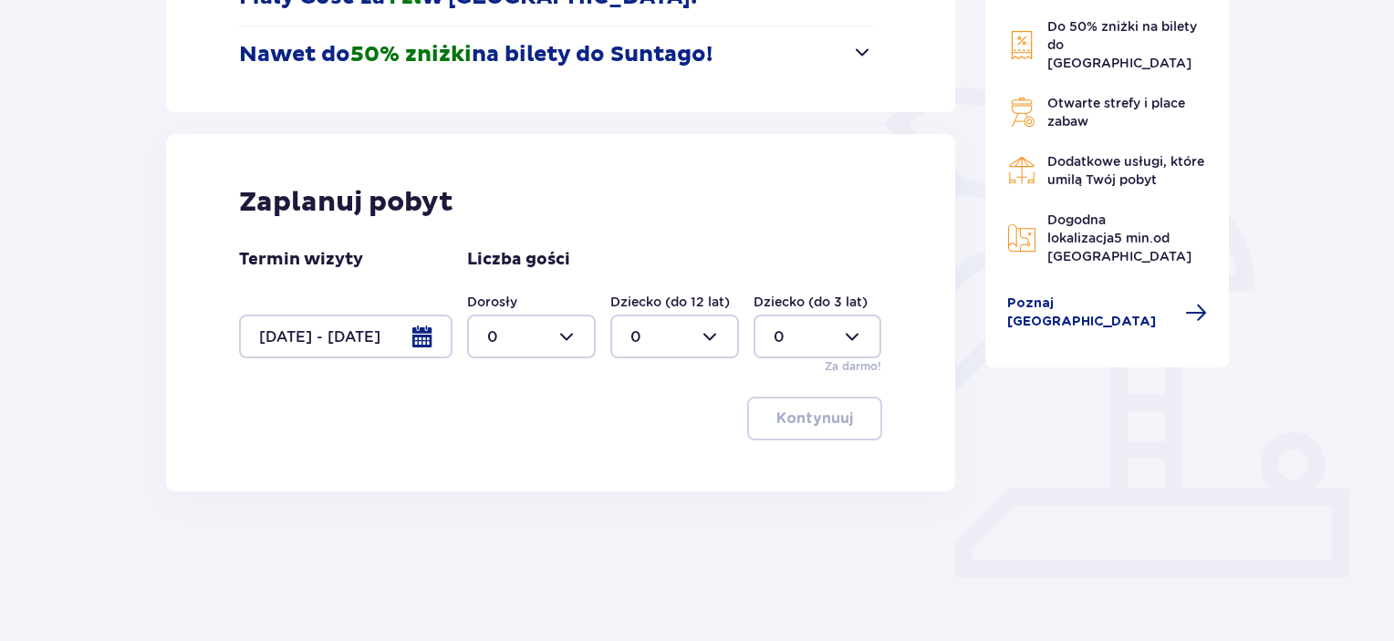
click at [566, 328] on div at bounding box center [531, 337] width 129 height 44
click at [501, 456] on span "2" at bounding box center [531, 469] width 125 height 38
type input "2"
click at [817, 431] on button "Kontynuuj" at bounding box center [814, 419] width 135 height 44
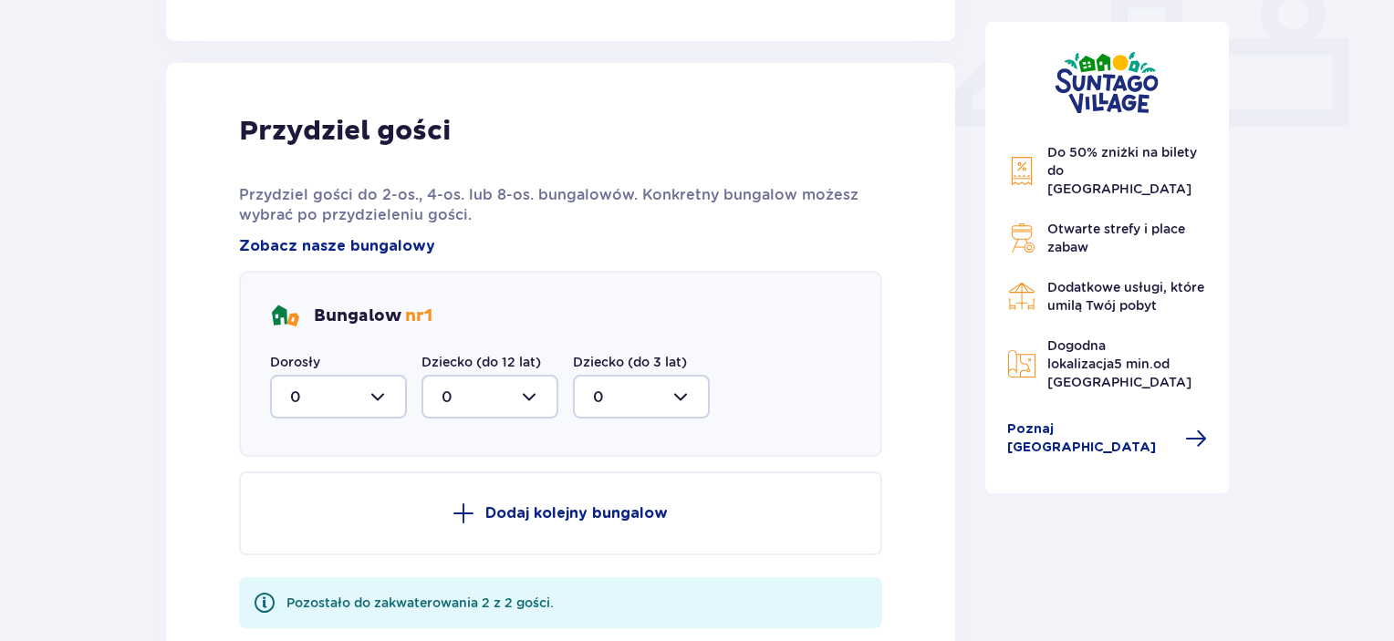
scroll to position [935, 0]
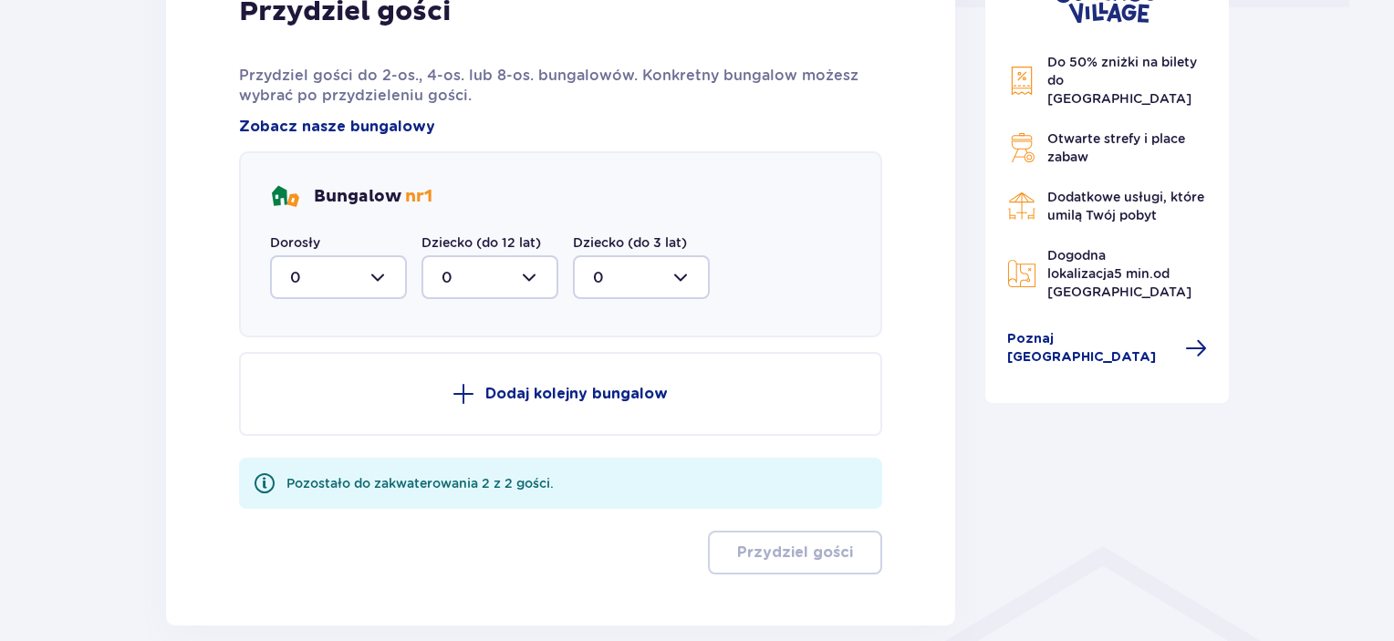
click at [387, 275] on div at bounding box center [338, 277] width 137 height 44
click at [310, 403] on div "2" at bounding box center [338, 410] width 97 height 20
type input "2"
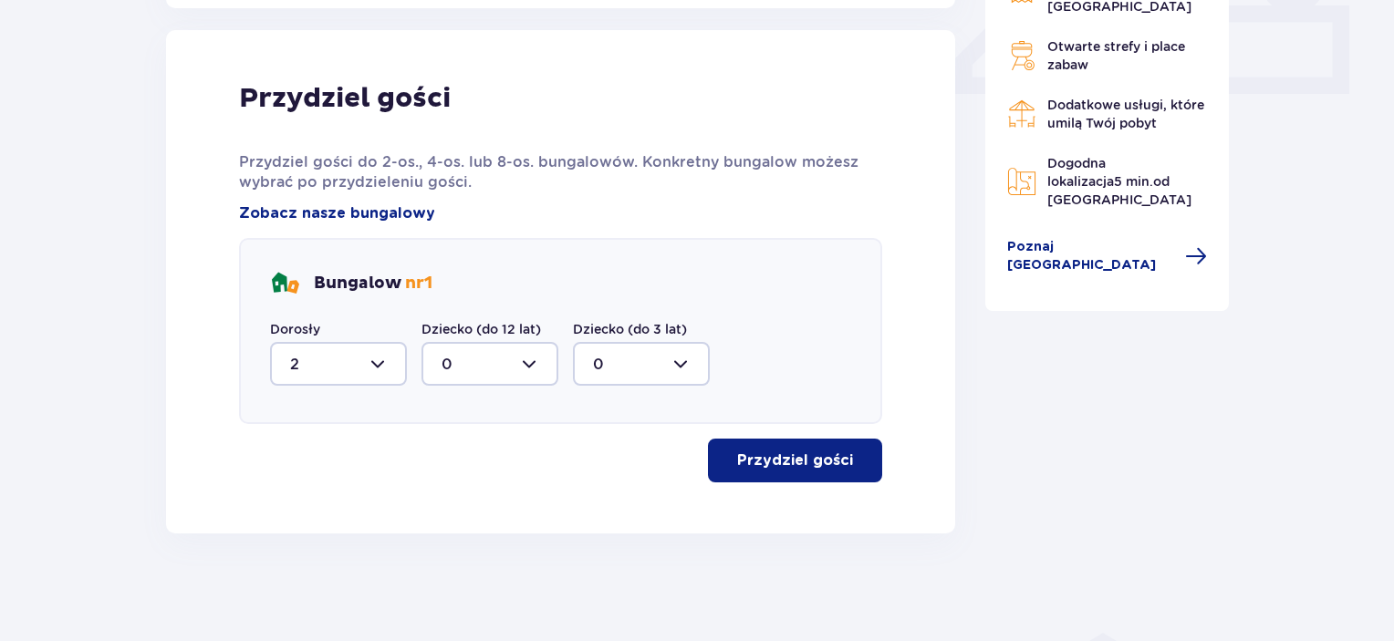
click at [773, 458] on p "Przydziel gości" at bounding box center [795, 461] width 116 height 20
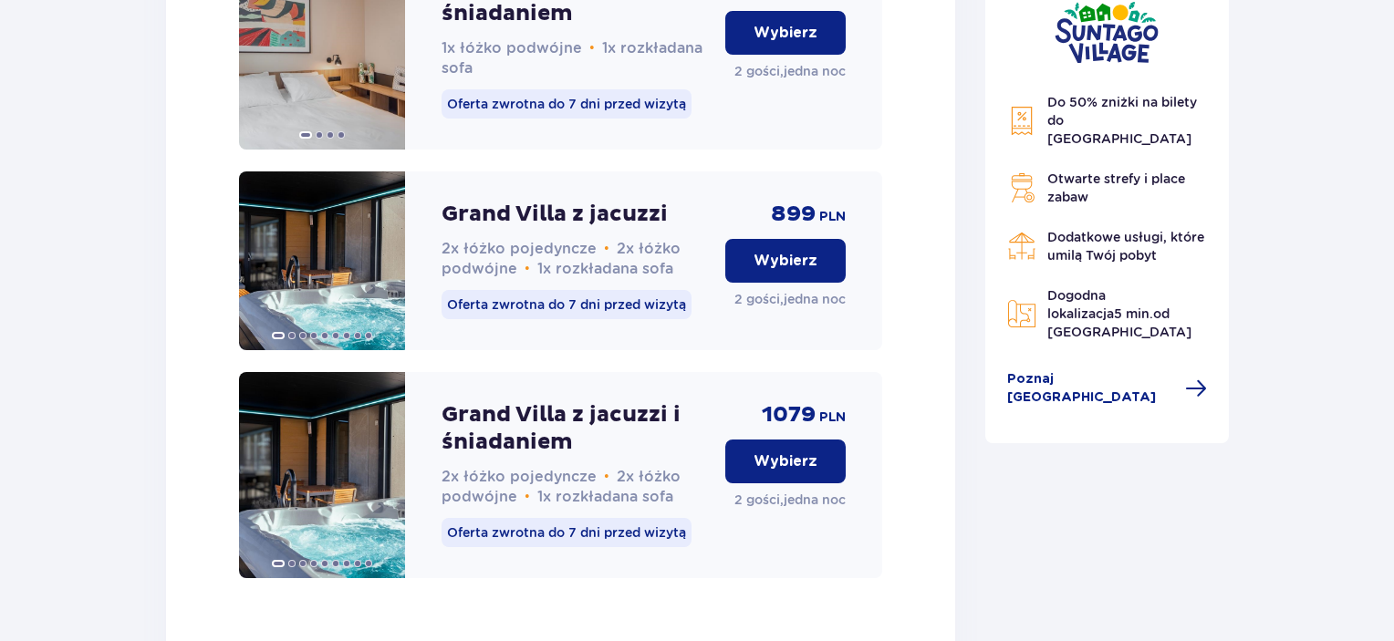
scroll to position [2383, 0]
